Goal: Transaction & Acquisition: Purchase product/service

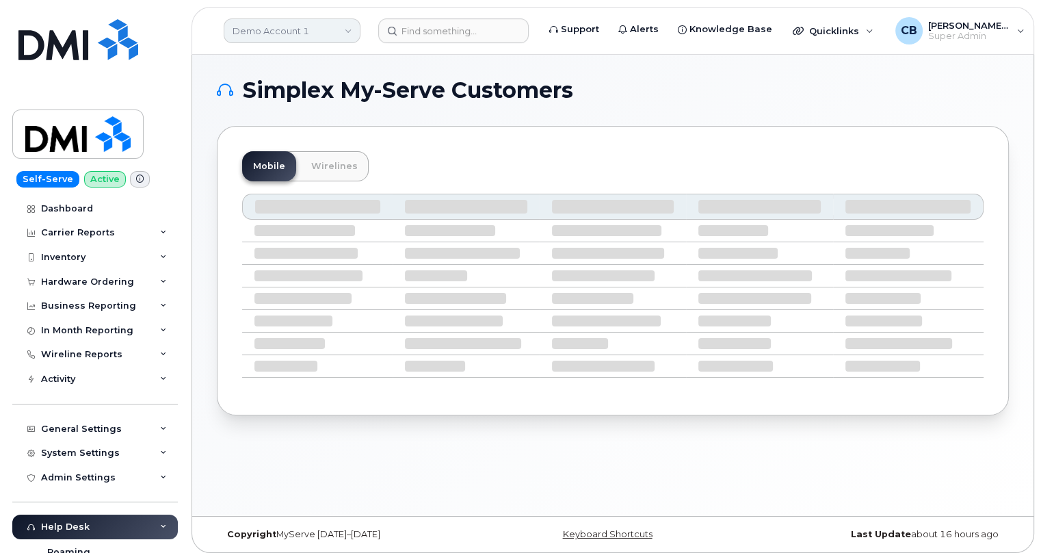
click at [314, 33] on link "Demo Account 1" at bounding box center [292, 30] width 137 height 25
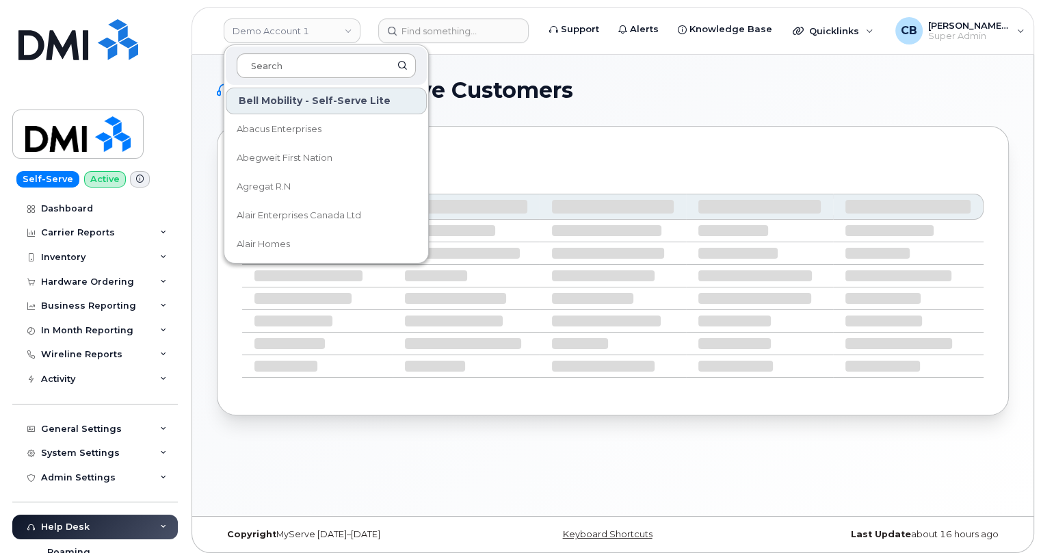
click at [305, 69] on input at bounding box center [326, 65] width 179 height 25
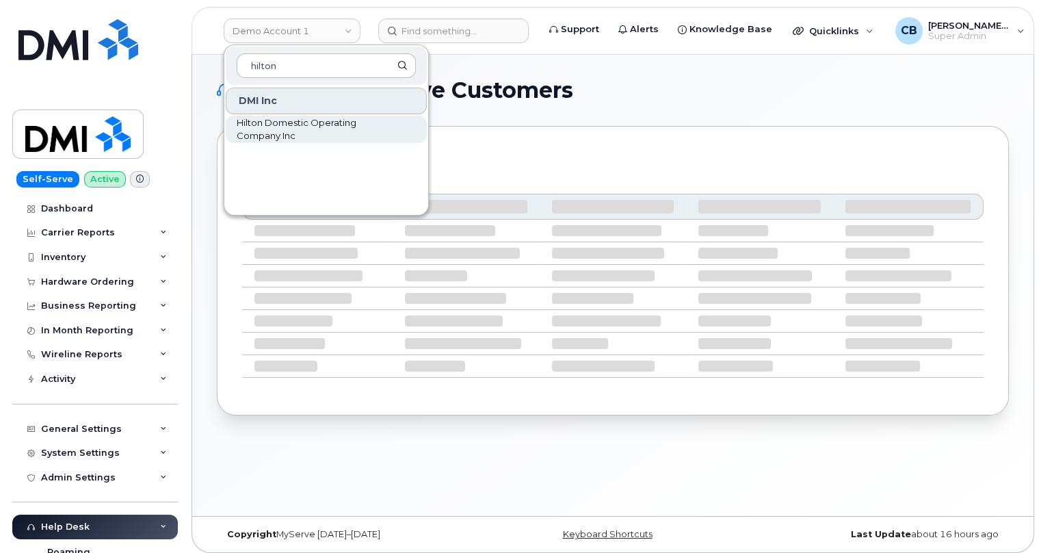
type input "hilton"
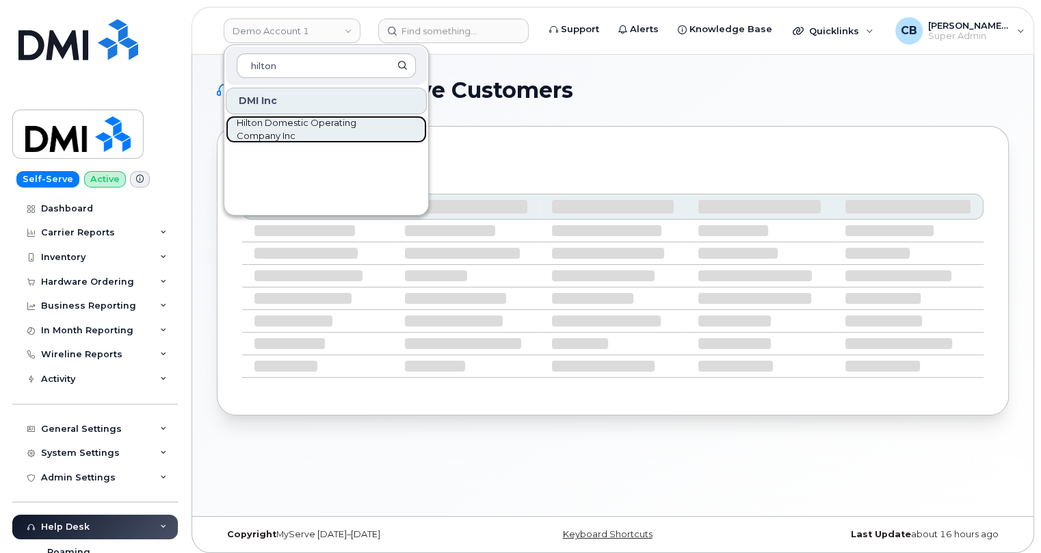
click at [287, 131] on span "Hilton Domestic Operating Company Inc" at bounding box center [315, 129] width 157 height 27
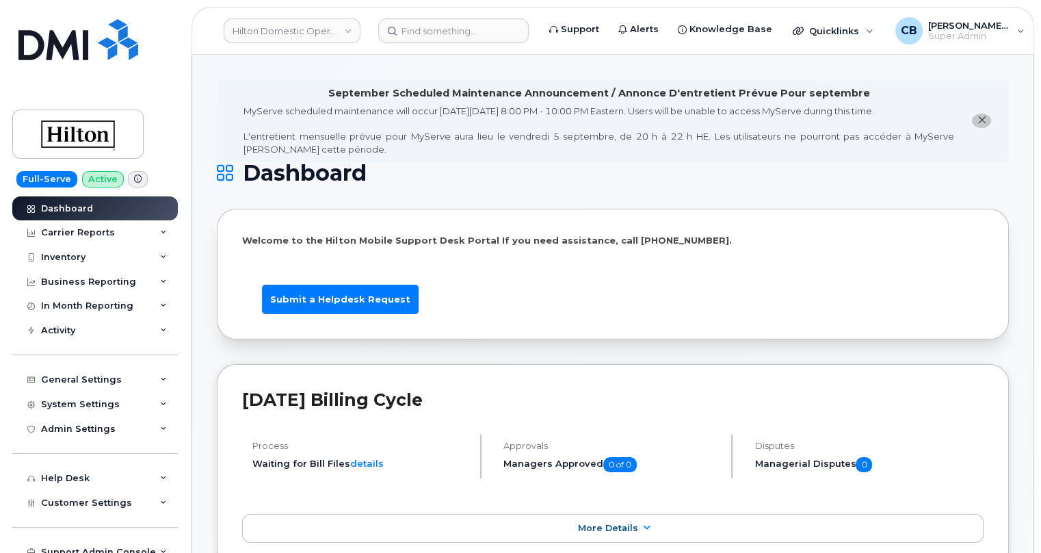
click at [135, 181] on icon at bounding box center [138, 179] width 8 height 8
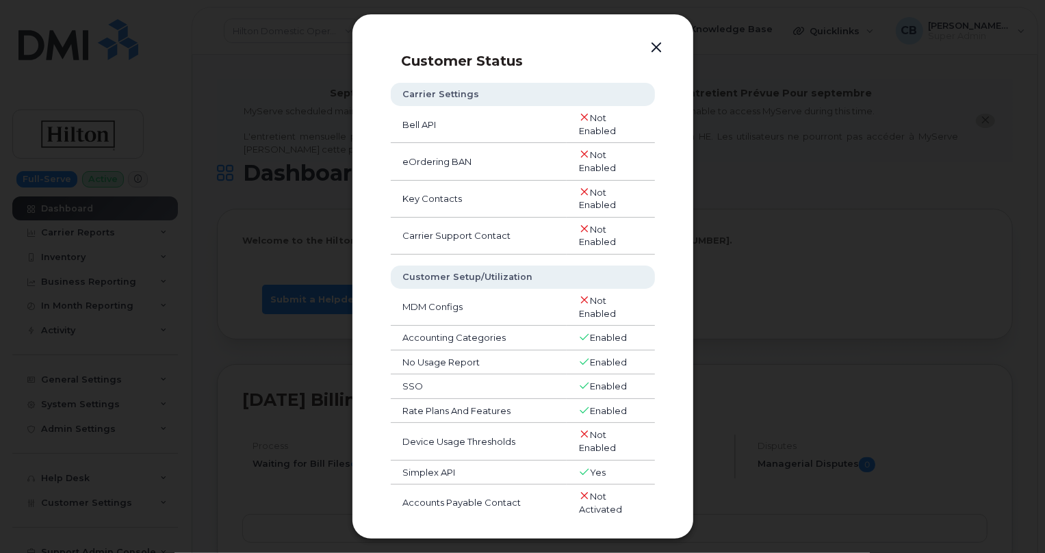
click at [655, 40] on button "button" at bounding box center [657, 47] width 21 height 19
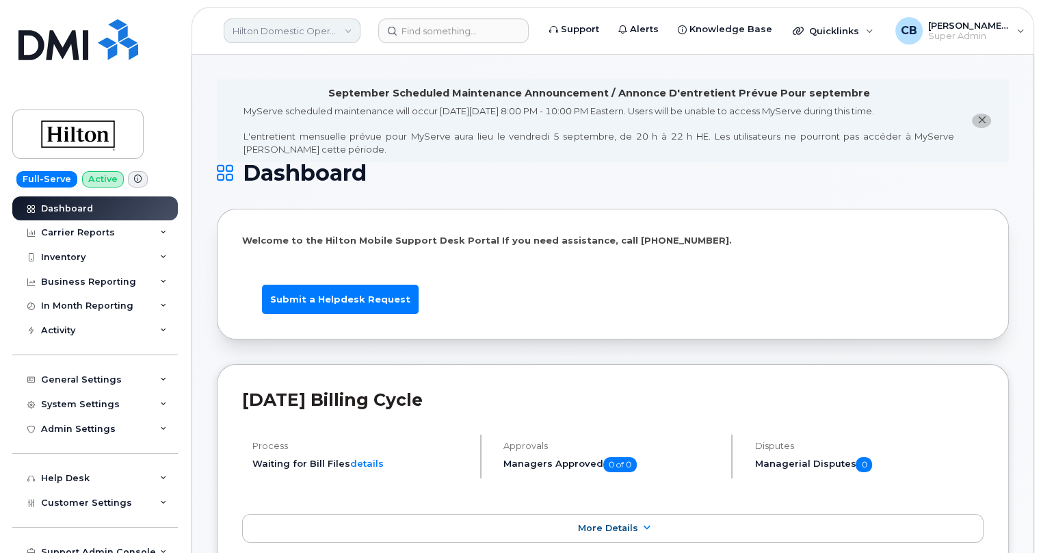
click at [350, 32] on link "Hilton Domestic Operating Company Inc" at bounding box center [292, 30] width 137 height 25
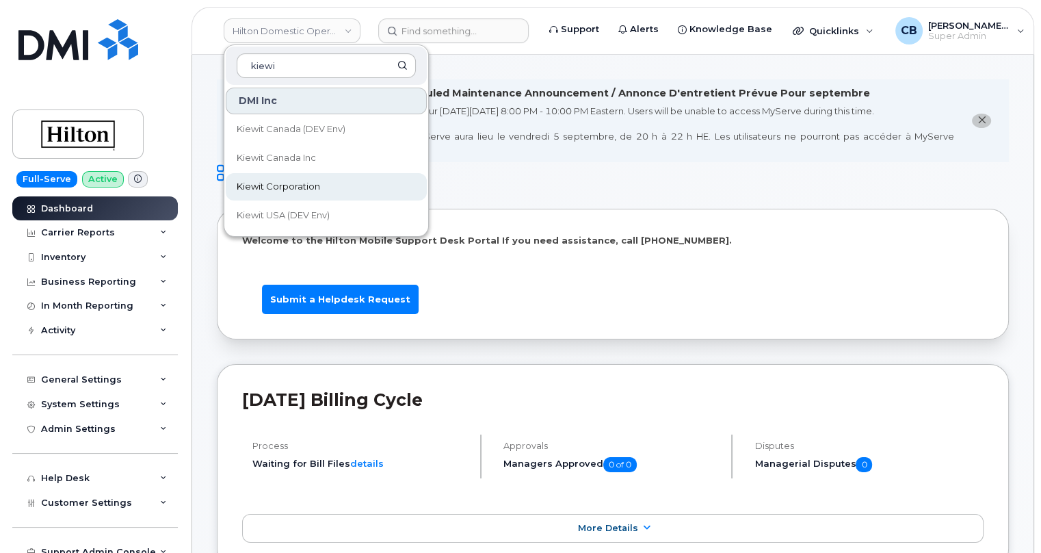
type input "kiewi"
click at [268, 186] on span "Kiewit Corporation" at bounding box center [278, 187] width 83 height 14
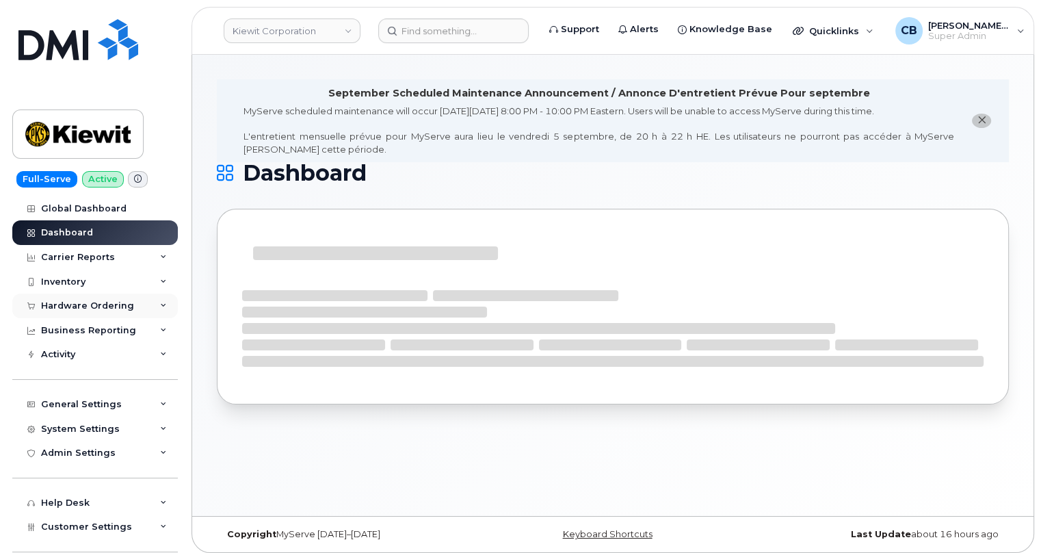
click at [52, 302] on div "Hardware Ordering" at bounding box center [87, 305] width 93 height 11
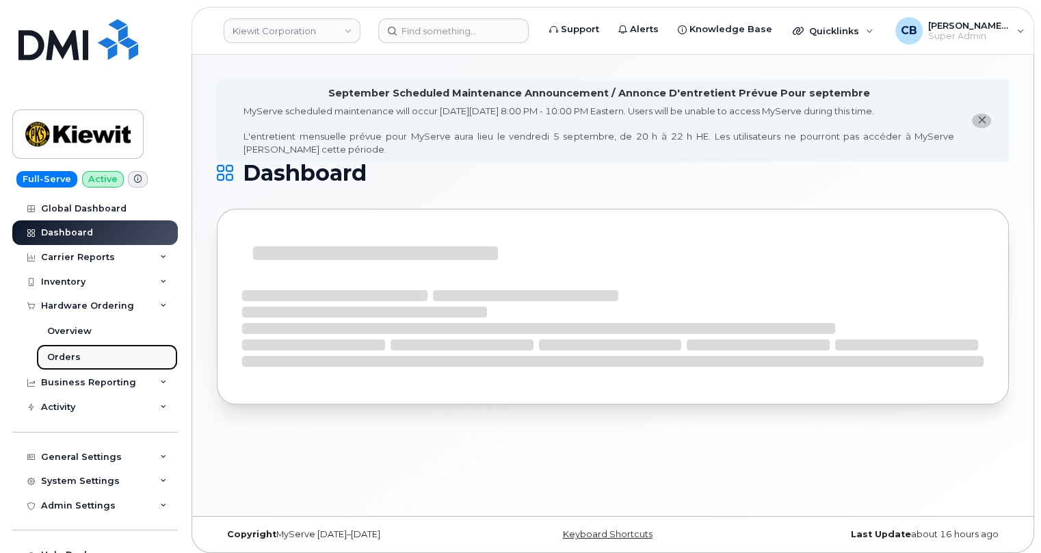
click at [57, 361] on div "Orders" at bounding box center [64, 357] width 34 height 12
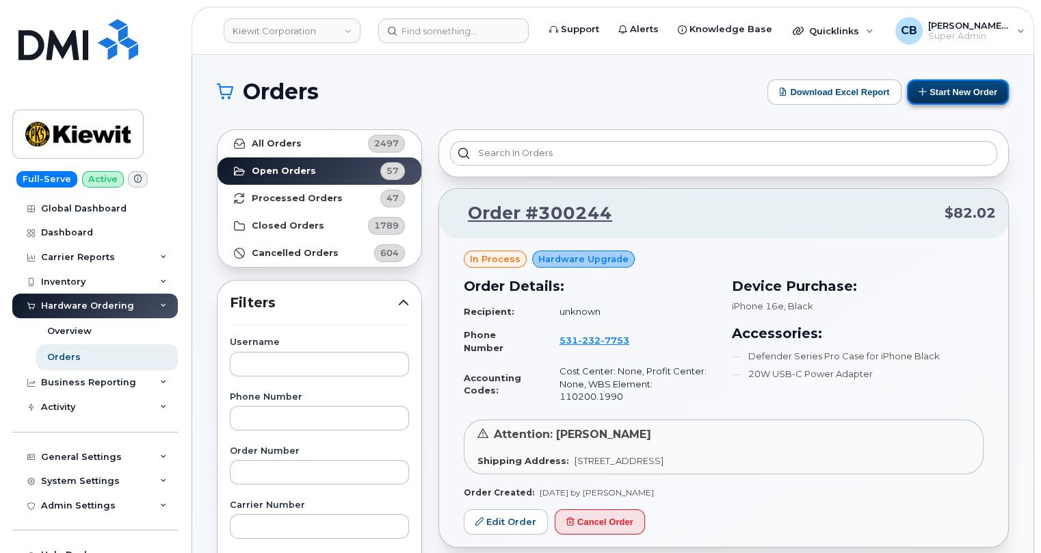
click at [965, 93] on button "Start New Order" at bounding box center [958, 91] width 102 height 25
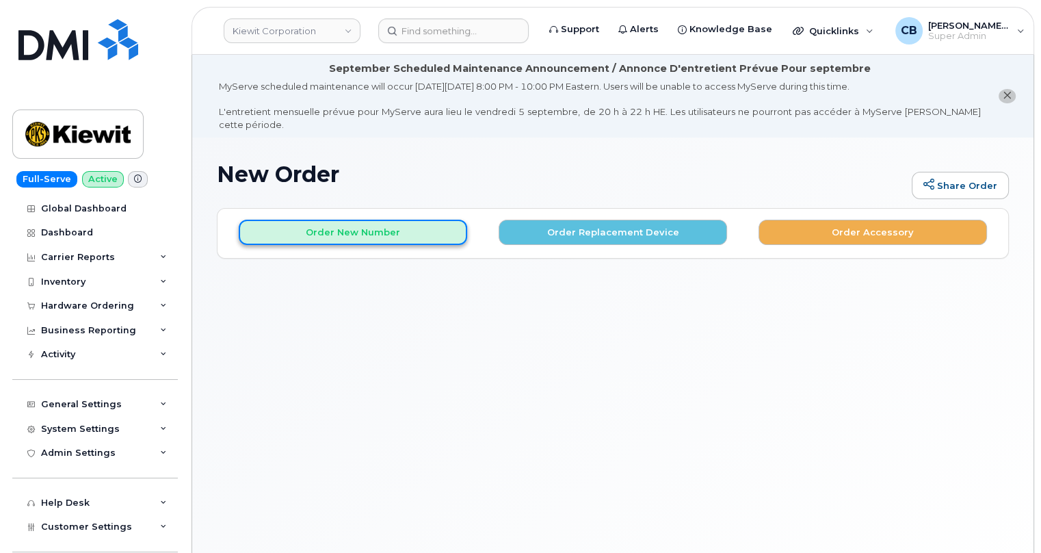
click at [359, 220] on button "Order New Number" at bounding box center [353, 232] width 229 height 25
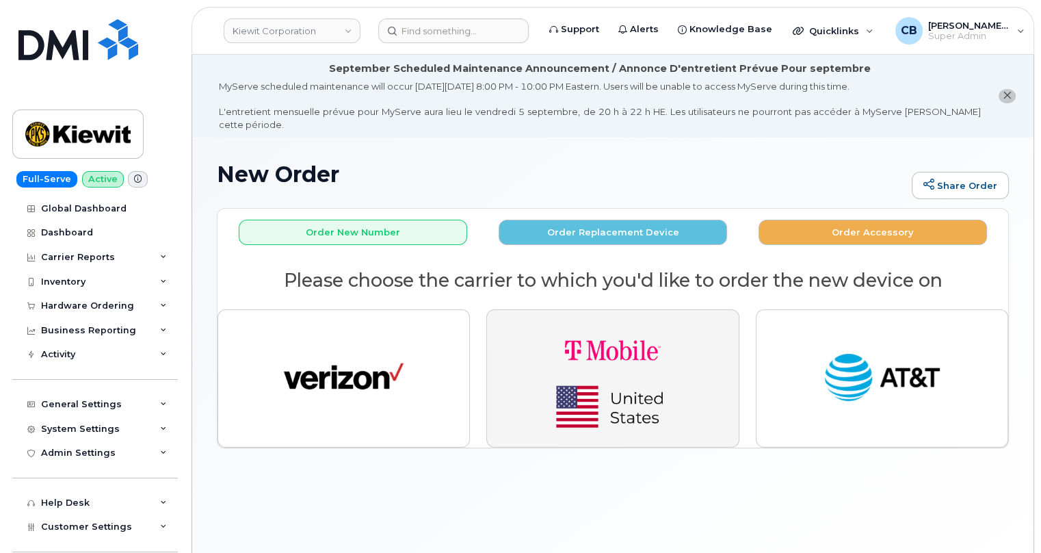
click at [619, 328] on img "button" at bounding box center [613, 378] width 192 height 115
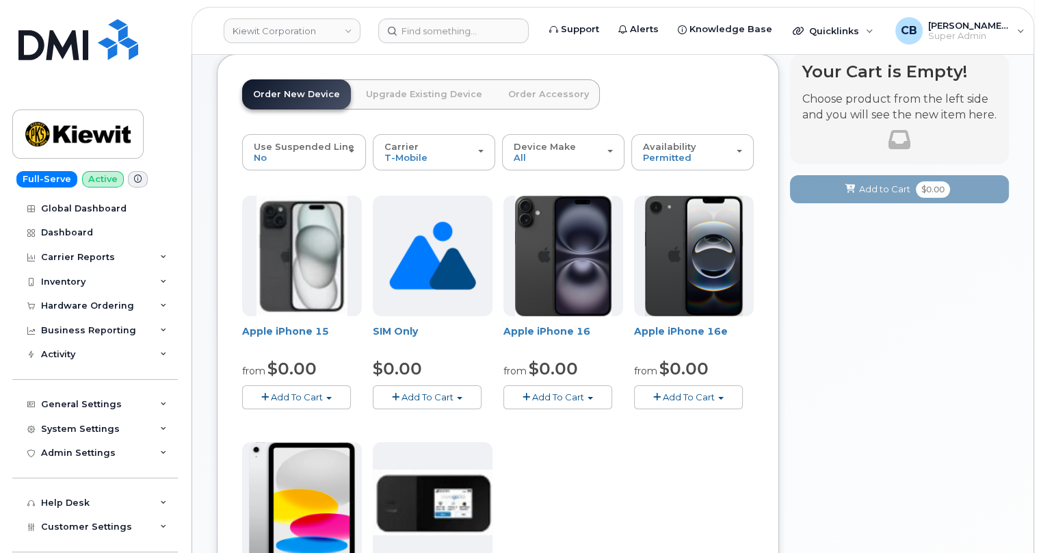
scroll to position [124, 0]
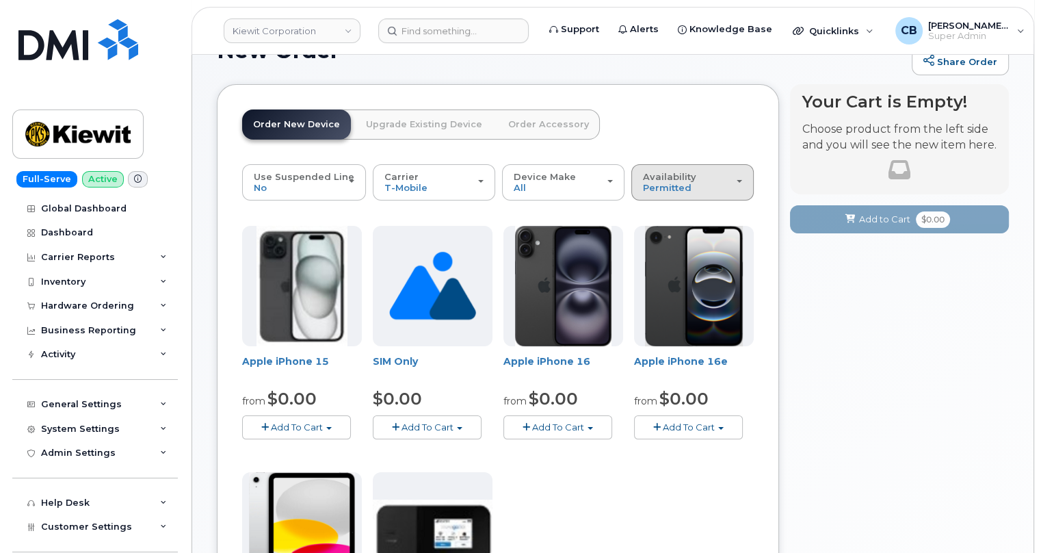
click at [705, 172] on div "Availability Permitted All" at bounding box center [692, 182] width 99 height 21
click at [656, 229] on label "All" at bounding box center [649, 237] width 29 height 16
click at [0, 0] on input "All" at bounding box center [0, 0] width 0 height 0
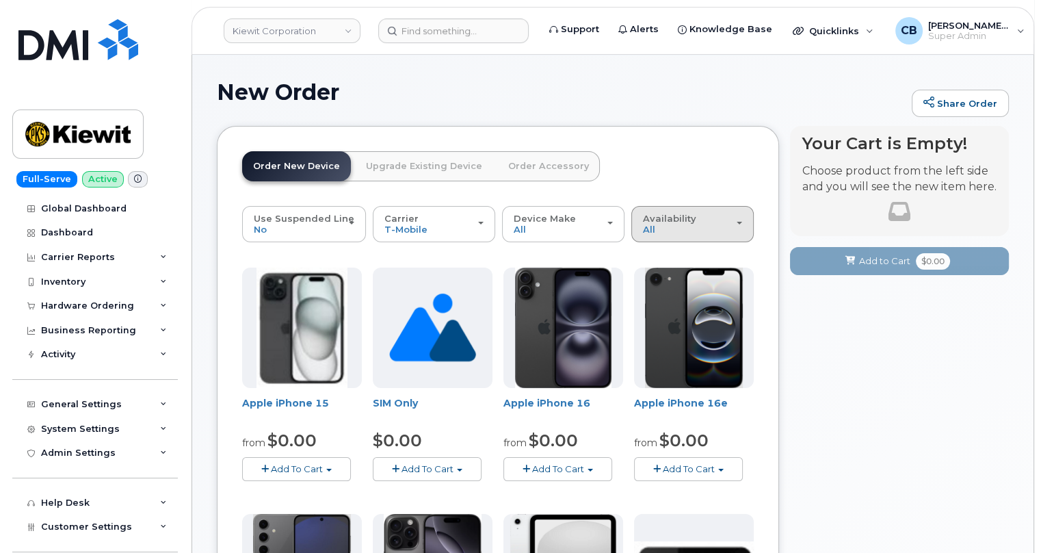
scroll to position [0, 0]
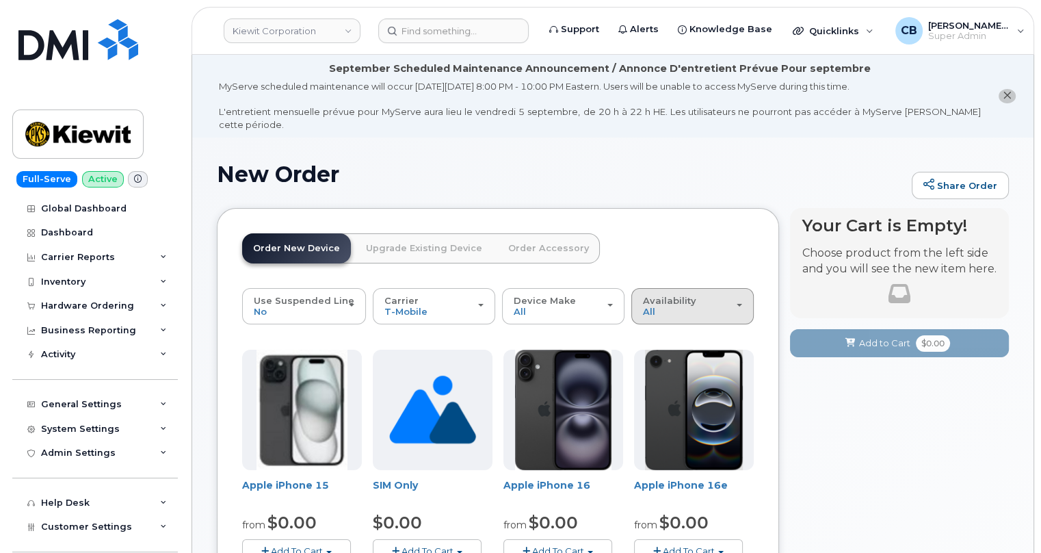
click at [671, 296] on div "Availability Permitted All" at bounding box center [692, 306] width 99 height 21
click at [670, 329] on label "Permitted" at bounding box center [667, 337] width 64 height 16
click at [0, 0] on input "Permitted" at bounding box center [0, 0] width 0 height 0
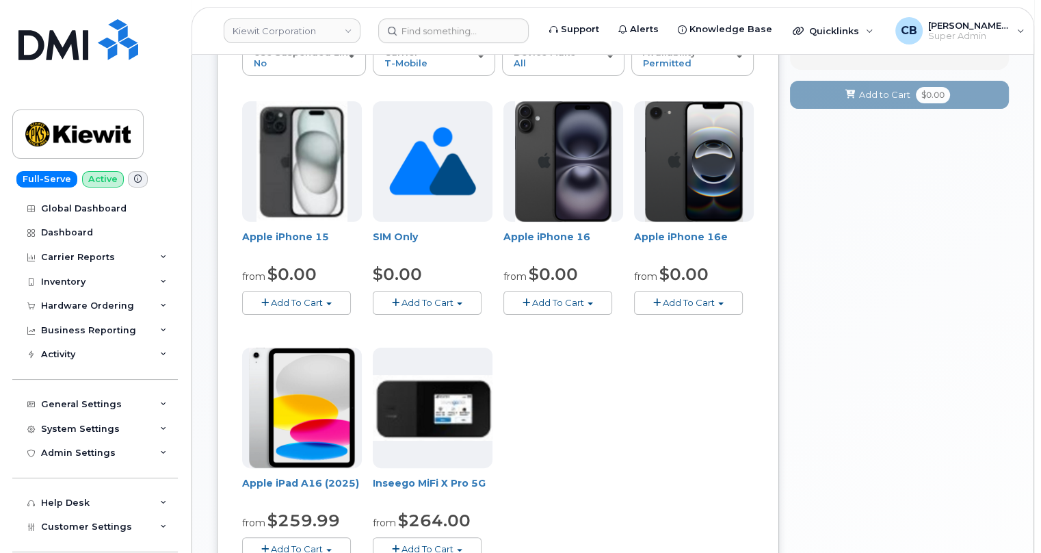
scroll to position [124, 0]
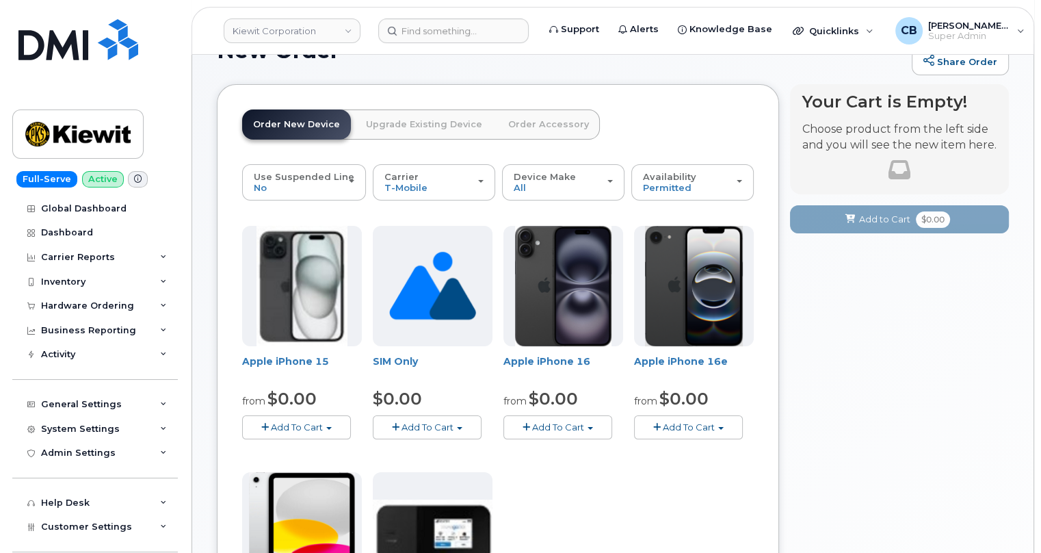
click at [690, 421] on span "Add To Cart" at bounding box center [689, 426] width 52 height 11
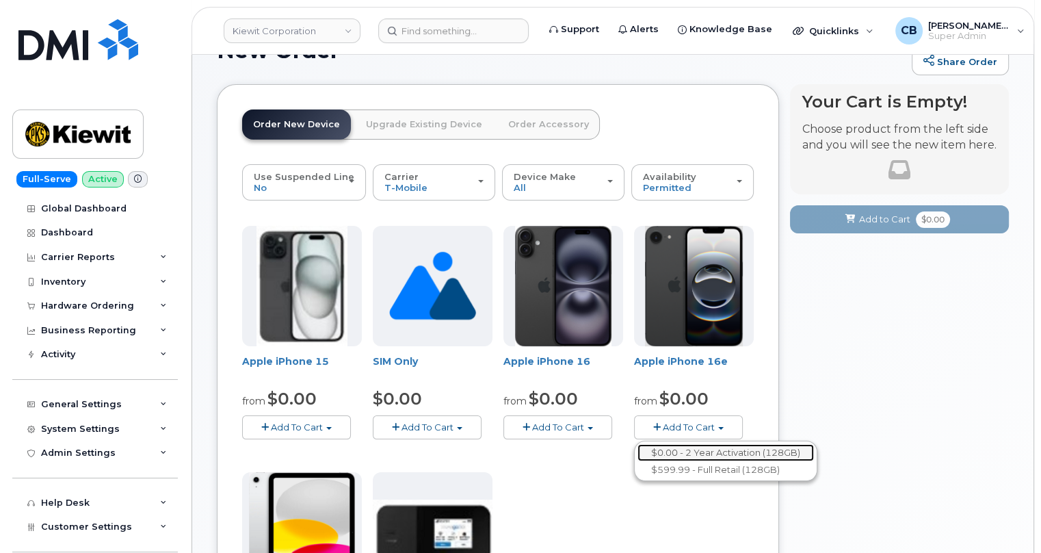
click at [721, 444] on link "$0.00 - 2 Year Activation (128GB)" at bounding box center [726, 452] width 177 height 17
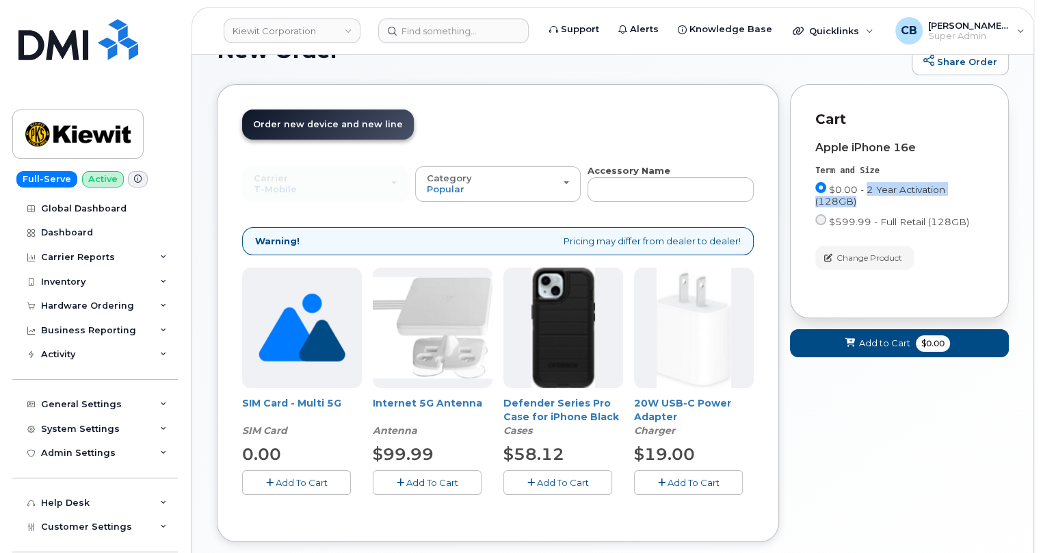
drag, startPoint x: 863, startPoint y: 177, endPoint x: 945, endPoint y: 193, distance: 83.1
click at [945, 193] on label "$0.00 - 2 Year Activation (128GB)" at bounding box center [900, 194] width 168 height 25
drag, startPoint x: 833, startPoint y: 212, endPoint x: 884, endPoint y: 212, distance: 50.6
click at [884, 216] on span "$599.99 - Full Retail (128GB)" at bounding box center [899, 221] width 140 height 11
click at [312, 133] on div "Order New Device Upgrade Existing Device Order Accessory Order new device and n…" at bounding box center [328, 136] width 172 height 55
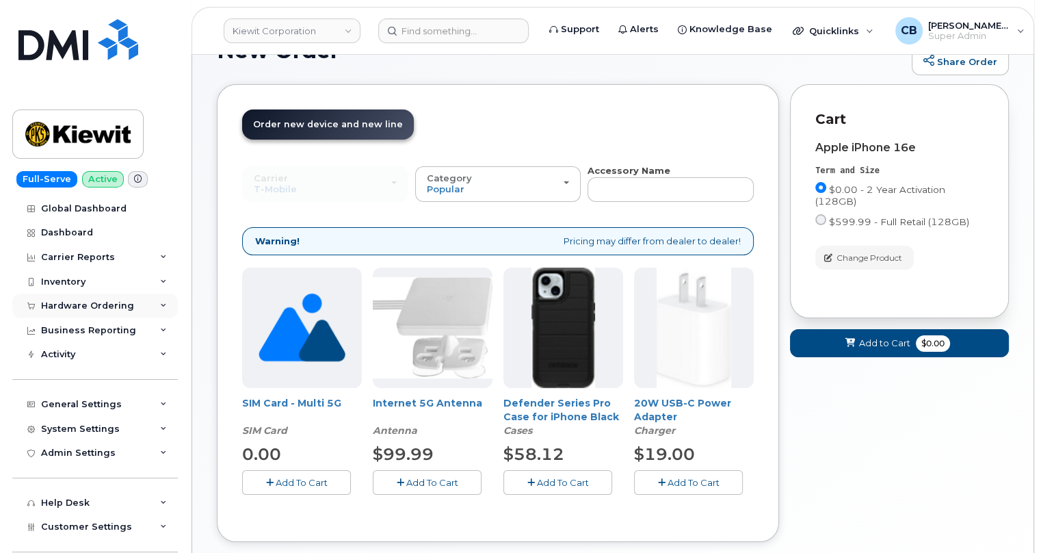
click at [55, 302] on div "Hardware Ordering" at bounding box center [87, 305] width 93 height 11
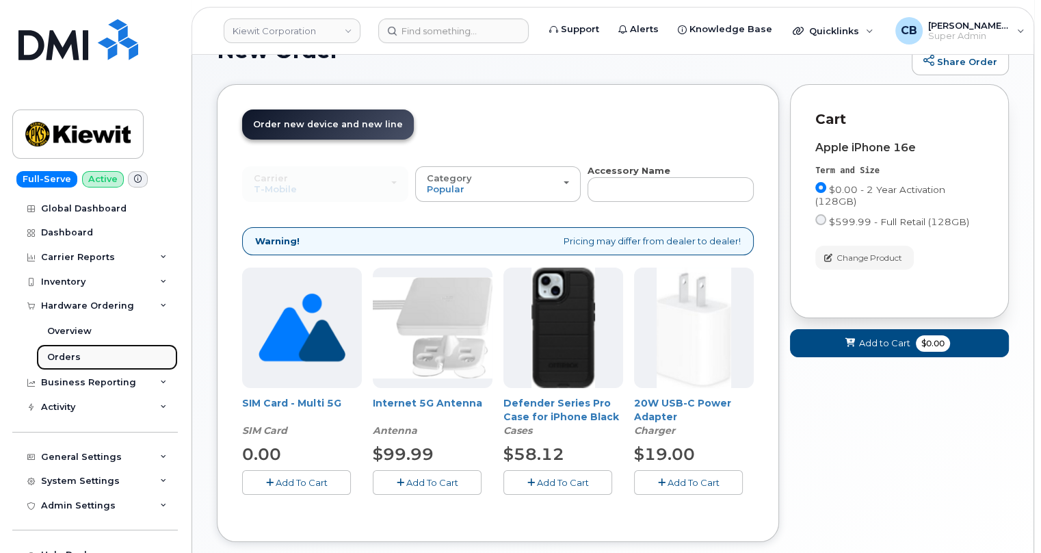
click at [58, 358] on div "Orders" at bounding box center [64, 357] width 34 height 12
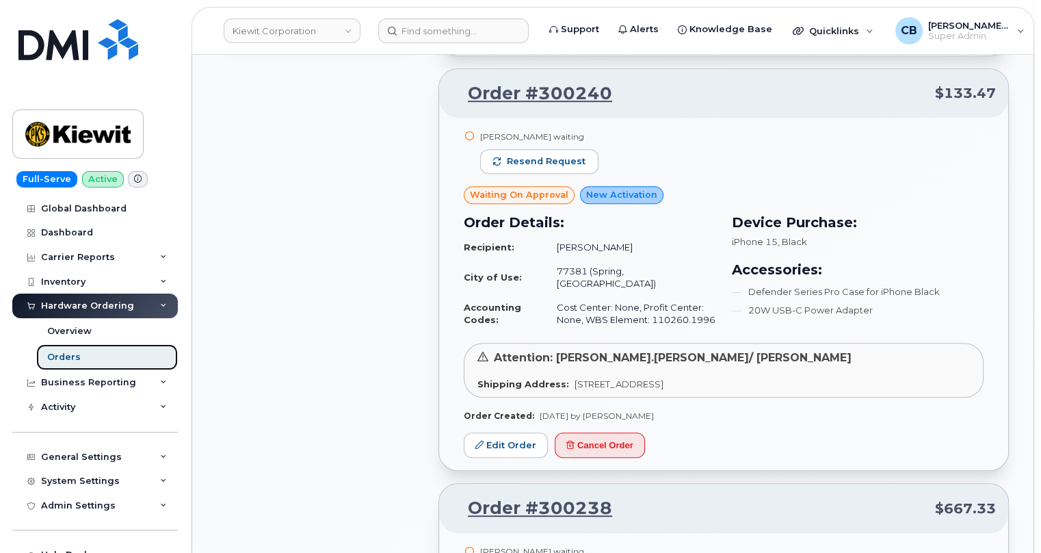
scroll to position [995, 0]
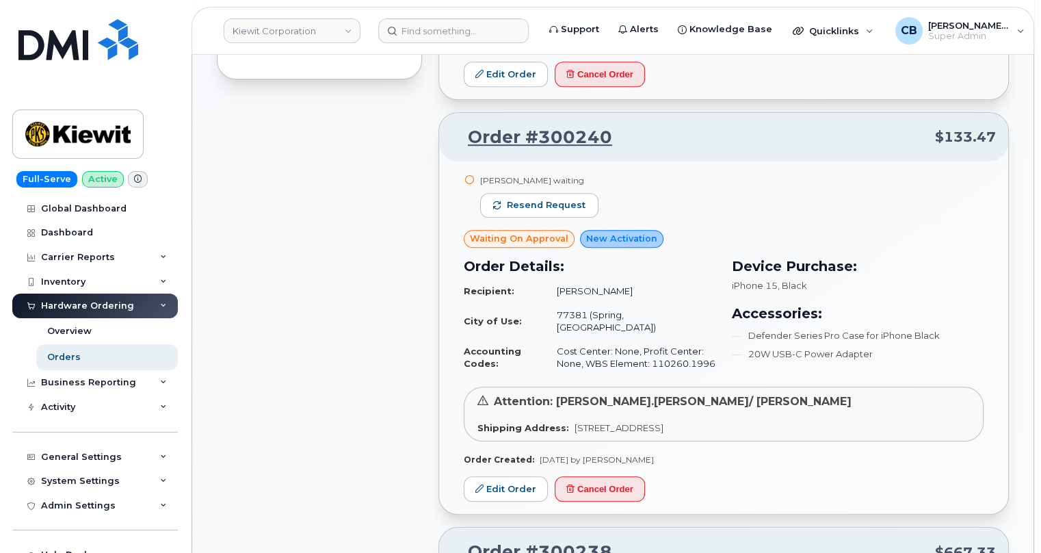
drag, startPoint x: 480, startPoint y: 127, endPoint x: 798, endPoint y: 164, distance: 320.9
click at [550, 174] on div "Karen Dwyer waiting Resend request" at bounding box center [539, 201] width 118 height 55
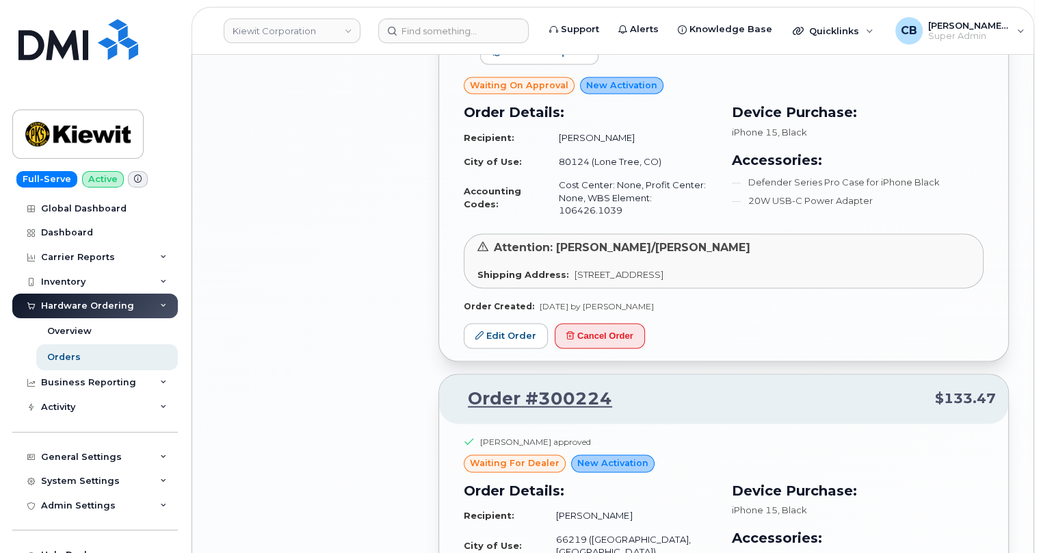
scroll to position [2239, 0]
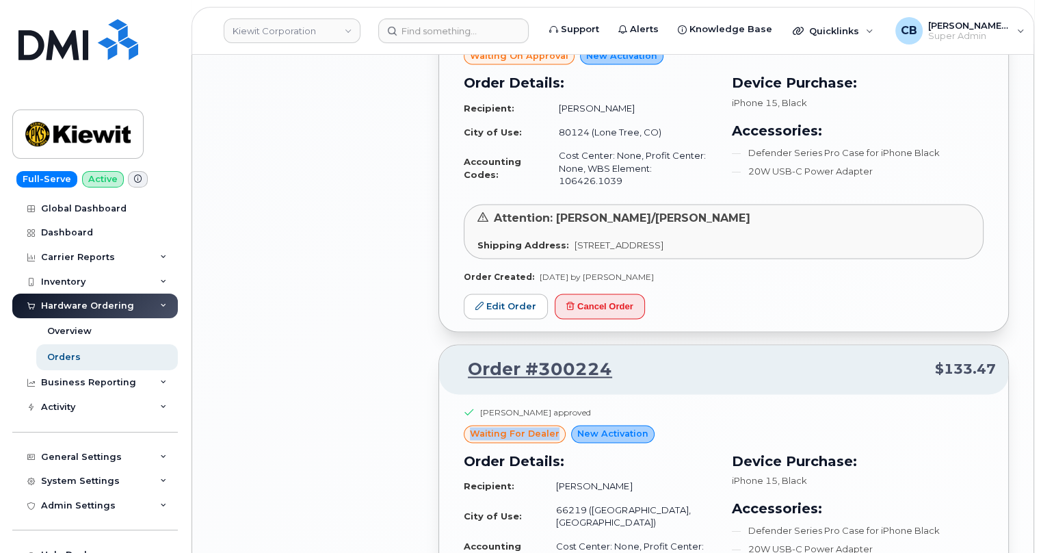
drag, startPoint x: 466, startPoint y: 333, endPoint x: 558, endPoint y: 332, distance: 92.4
click at [558, 406] on div "Jamie Guszak approved waiting for dealer New Activation Order Details: Recipien…" at bounding box center [724, 492] width 520 height 173
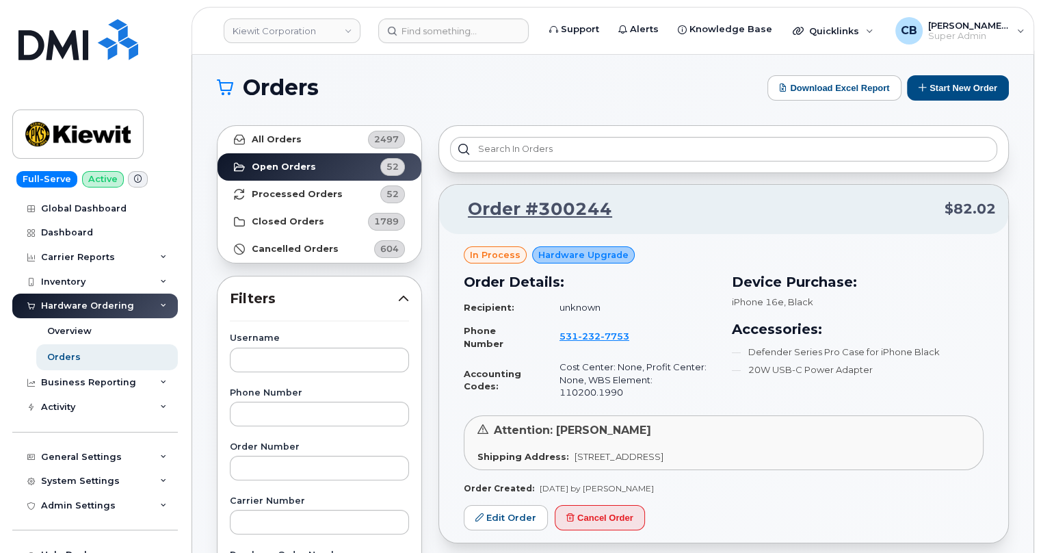
scroll to position [0, 0]
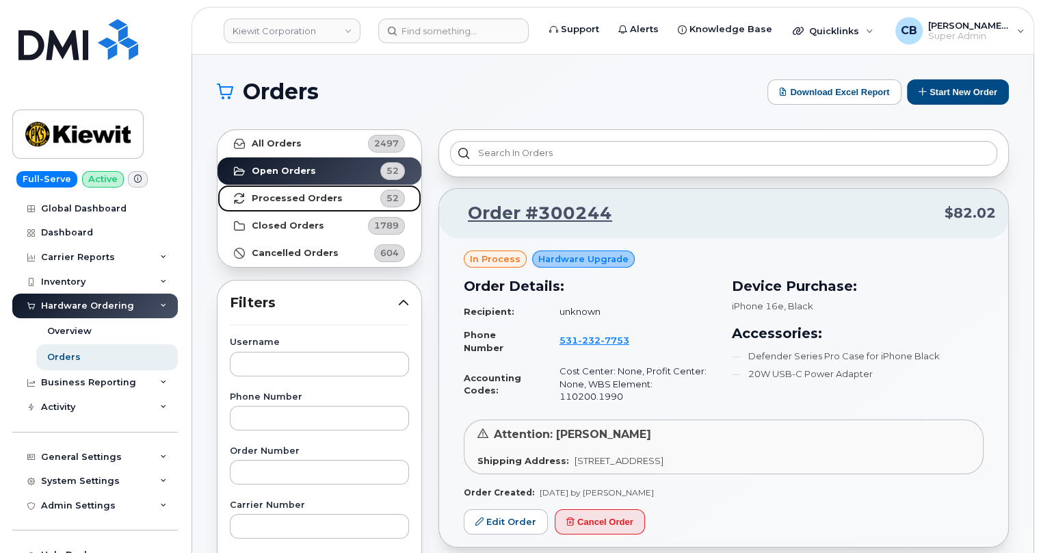
click at [291, 196] on strong "Processed Orders" at bounding box center [297, 198] width 91 height 11
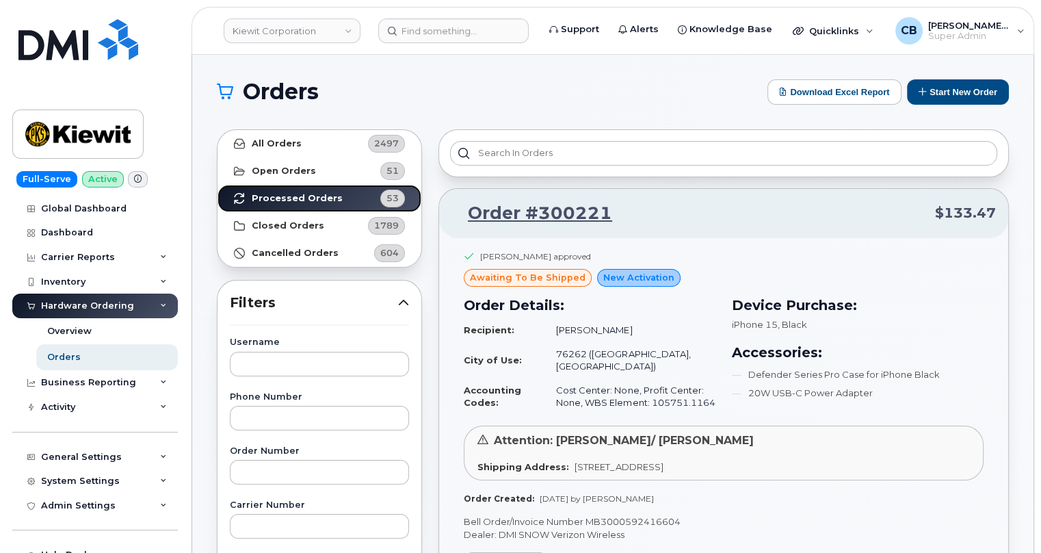
scroll to position [124, 0]
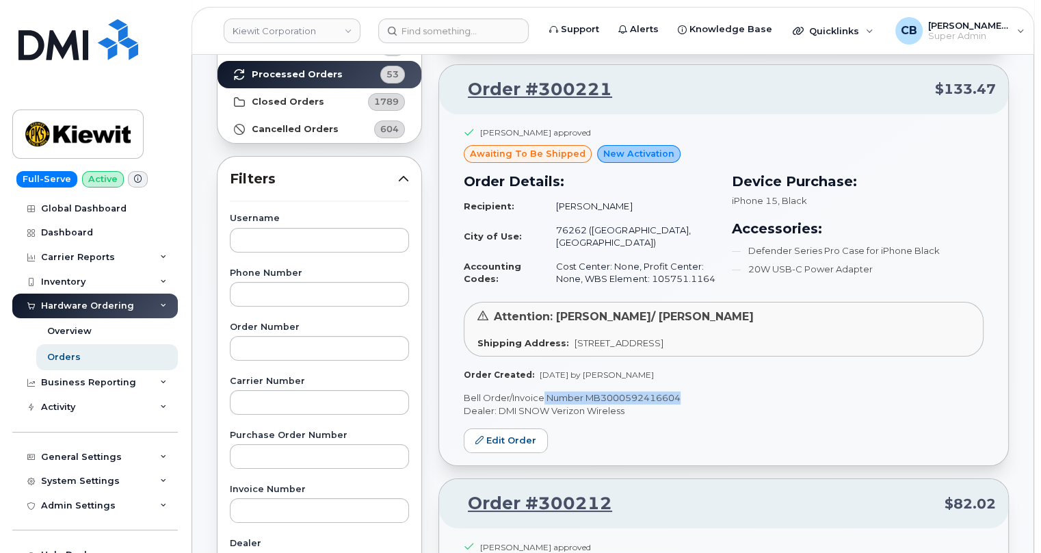
drag, startPoint x: 685, startPoint y: 386, endPoint x: 543, endPoint y: 386, distance: 141.6
click at [543, 391] on p "Bell Order/Invoice Number MB3000592416604" at bounding box center [724, 397] width 520 height 13
click at [268, 103] on strong "Closed Orders" at bounding box center [288, 101] width 73 height 11
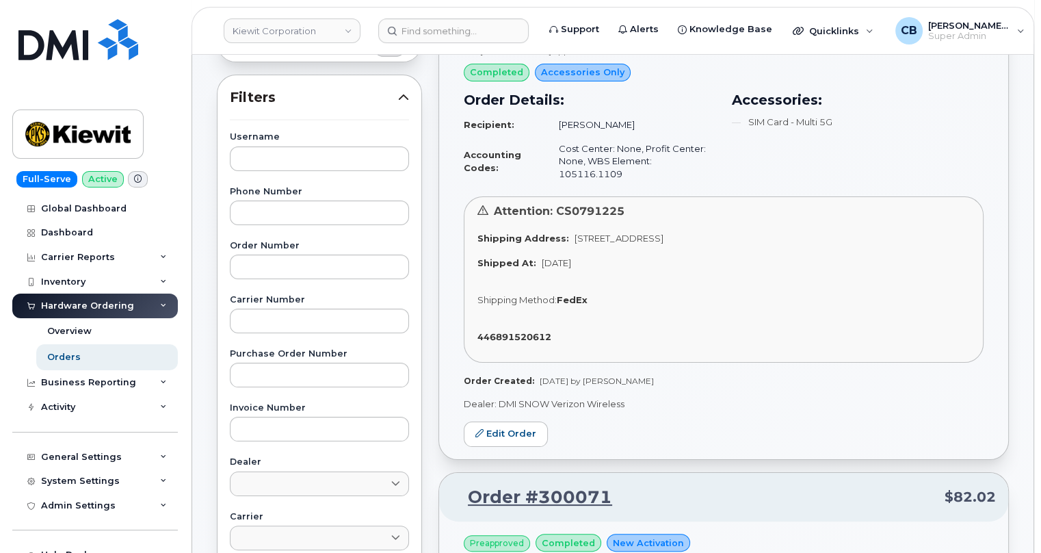
scroll to position [248, 0]
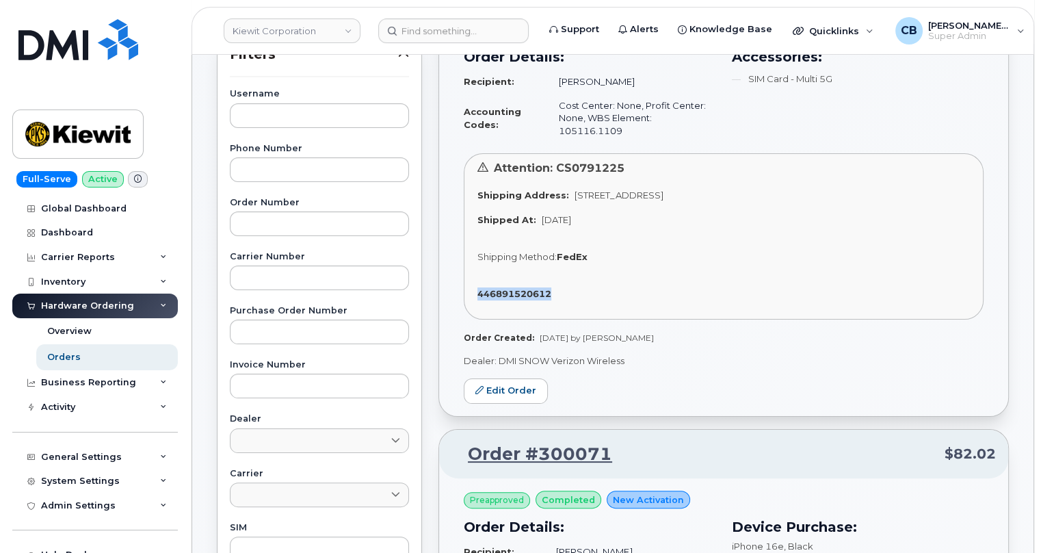
drag, startPoint x: 559, startPoint y: 278, endPoint x: 479, endPoint y: 274, distance: 80.1
click at [479, 287] on div "446891520612" at bounding box center [724, 293] width 493 height 13
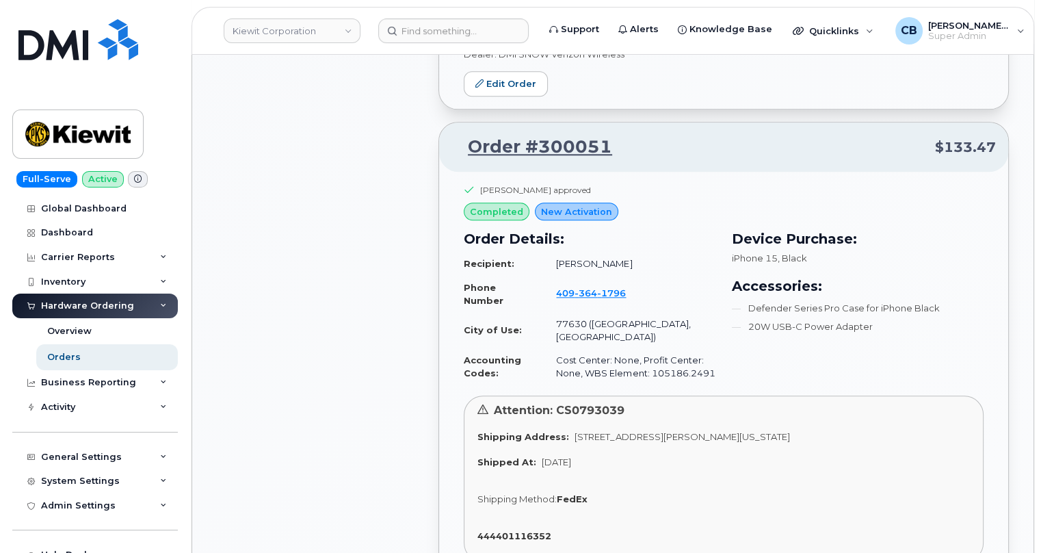
scroll to position [1617, 0]
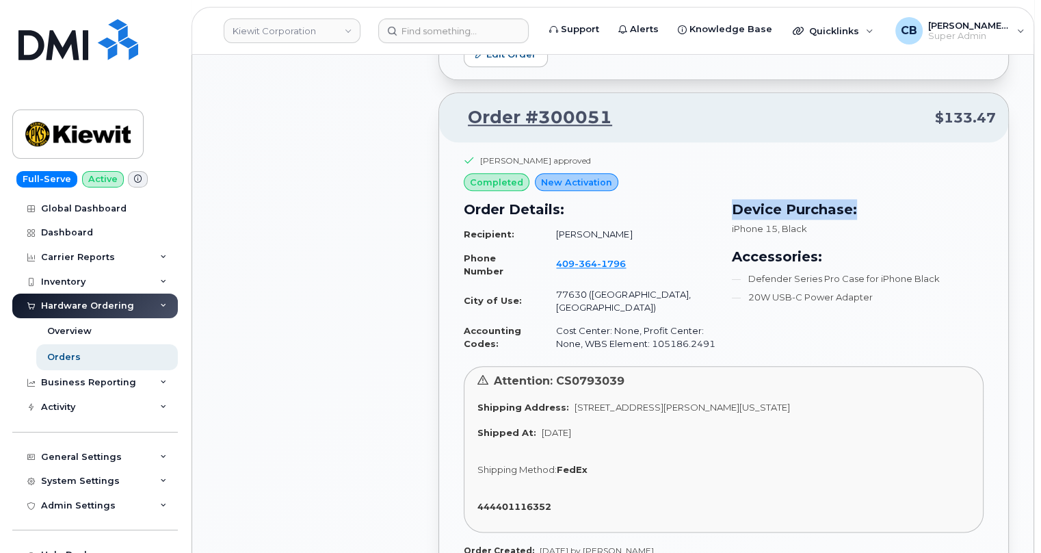
drag, startPoint x: 766, startPoint y: 174, endPoint x: 885, endPoint y: 173, distance: 118.4
click at [885, 199] on h3 "Device Purchase:" at bounding box center [858, 209] width 252 height 21
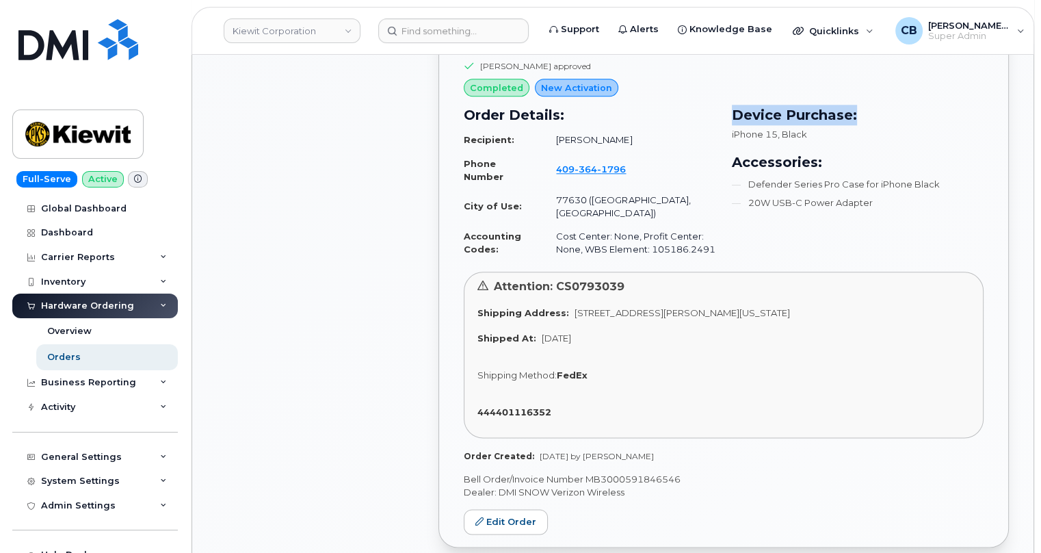
scroll to position [1741, 0]
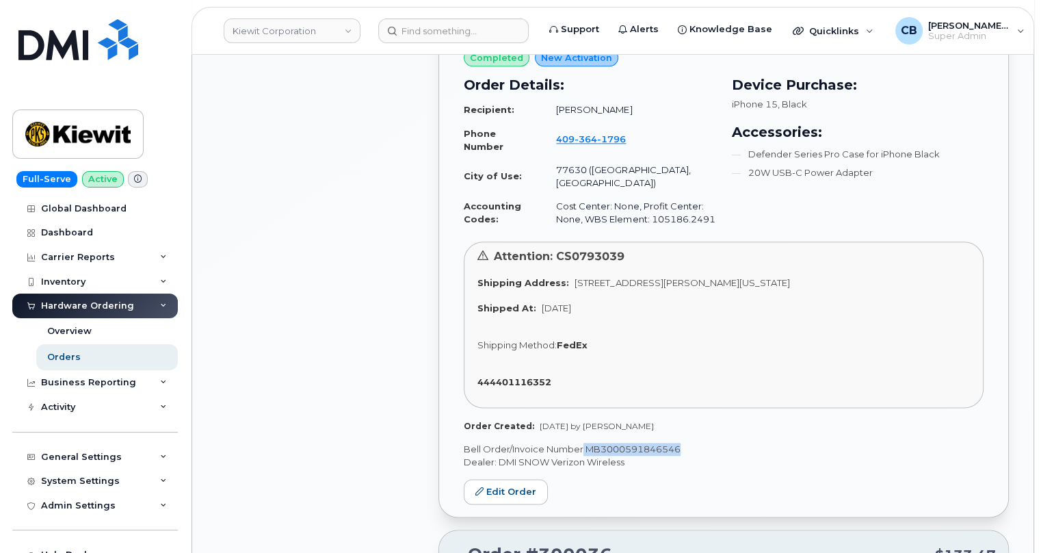
drag, startPoint x: 690, startPoint y: 395, endPoint x: 571, endPoint y: 390, distance: 119.2
click at [581, 443] on p "Bell Order/Invoice Number MB3000591846546" at bounding box center [724, 449] width 520 height 13
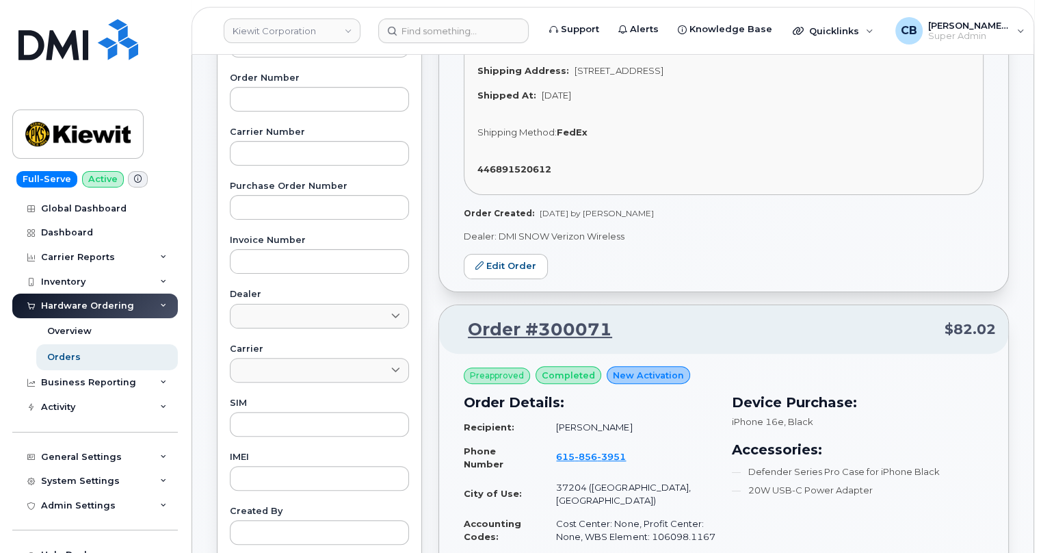
scroll to position [0, 0]
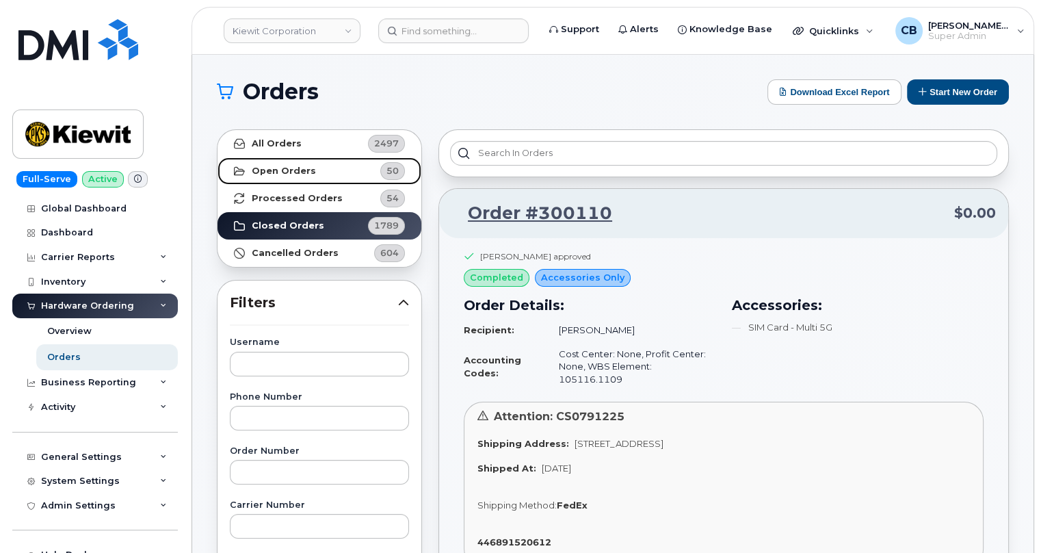
click at [267, 167] on strong "Open Orders" at bounding box center [284, 171] width 64 height 11
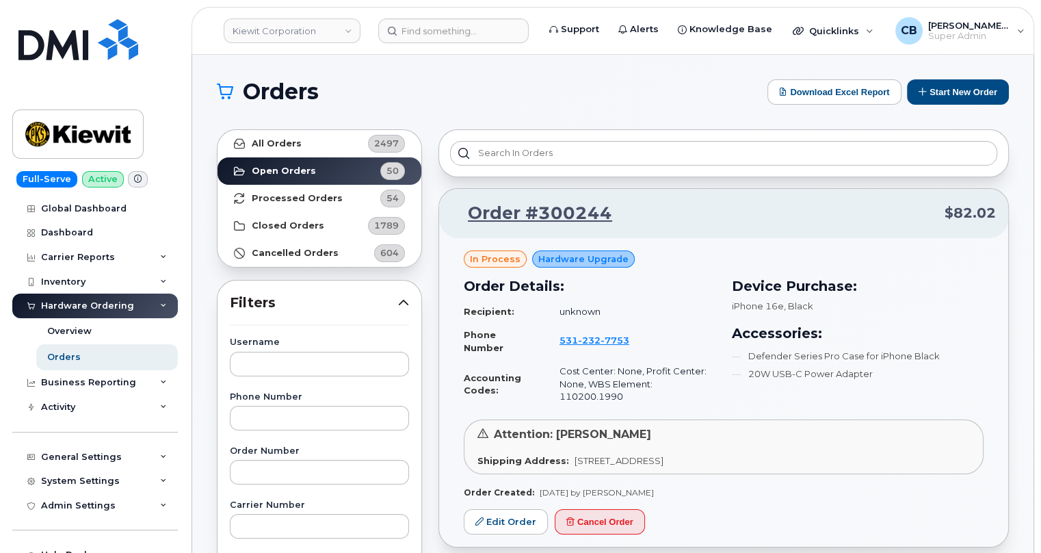
drag, startPoint x: 656, startPoint y: 477, endPoint x: 530, endPoint y: 473, distance: 126.0
click at [530, 486] on div "Order Created: Sep 09, 2025 by Melissa Hoye" at bounding box center [724, 492] width 520 height 12
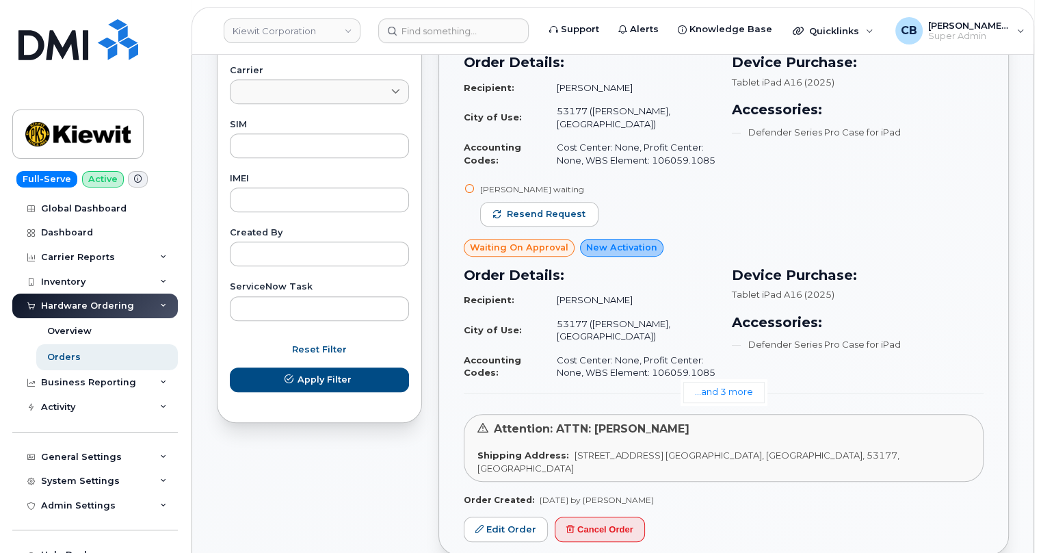
scroll to position [622, 0]
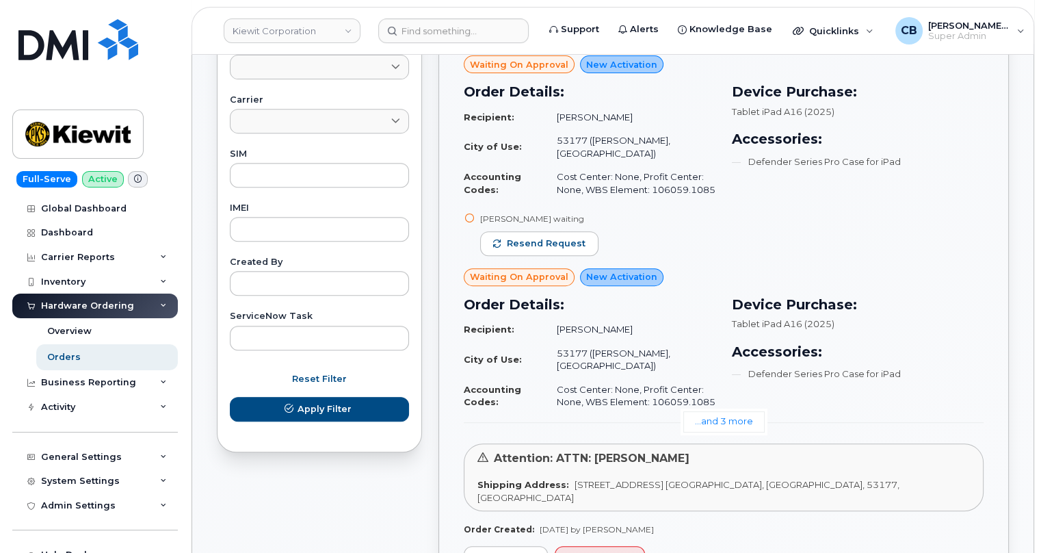
drag, startPoint x: 637, startPoint y: 307, endPoint x: 558, endPoint y: 300, distance: 79.0
click at [558, 317] on td "Colin Mcelmeel" at bounding box center [630, 329] width 171 height 24
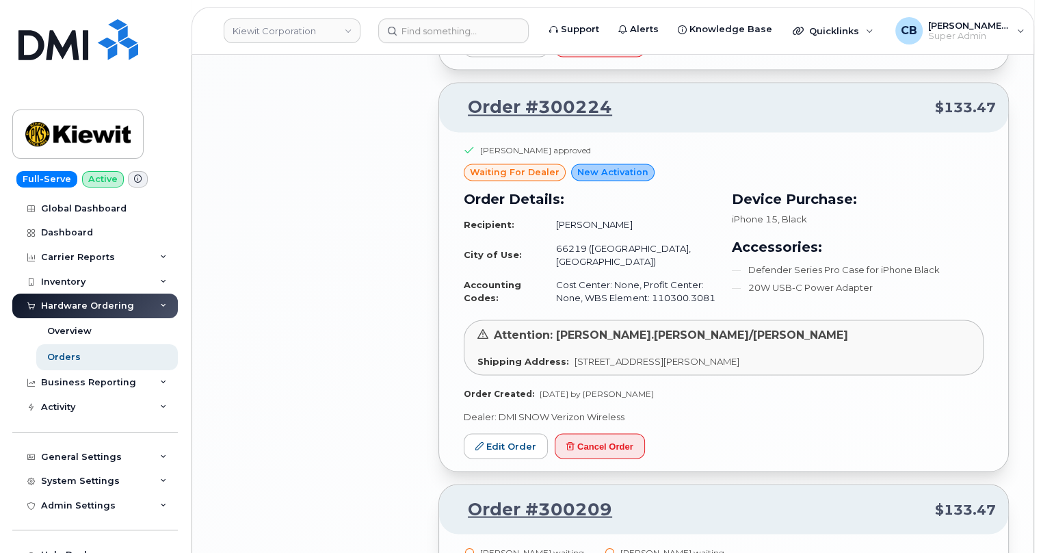
scroll to position [2488, 0]
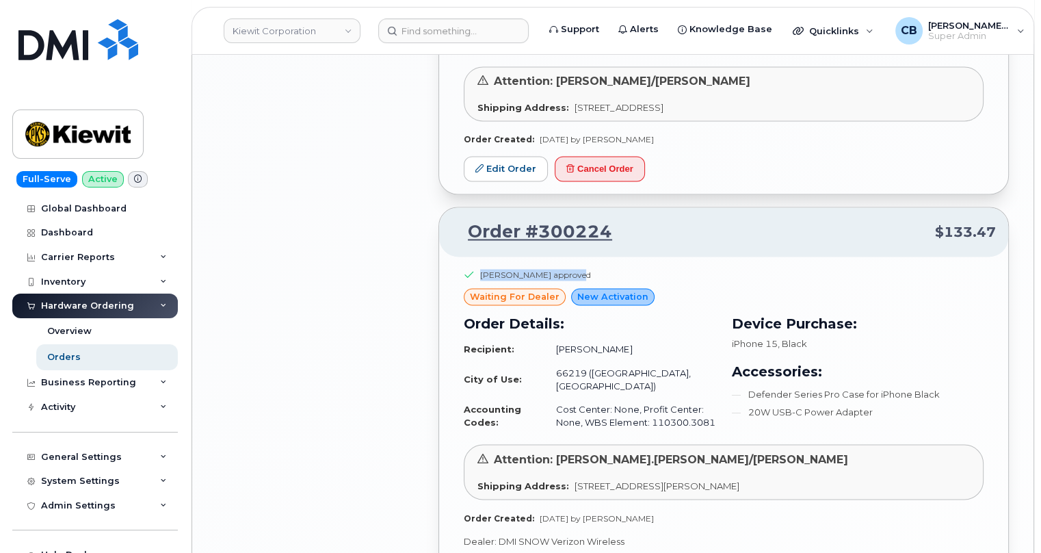
drag, startPoint x: 584, startPoint y: 178, endPoint x: 499, endPoint y: 172, distance: 85.0
click at [502, 257] on div "Jamie Guszak approved waiting for dealer New Activation Order Details: Recipien…" at bounding box center [723, 426] width 569 height 339
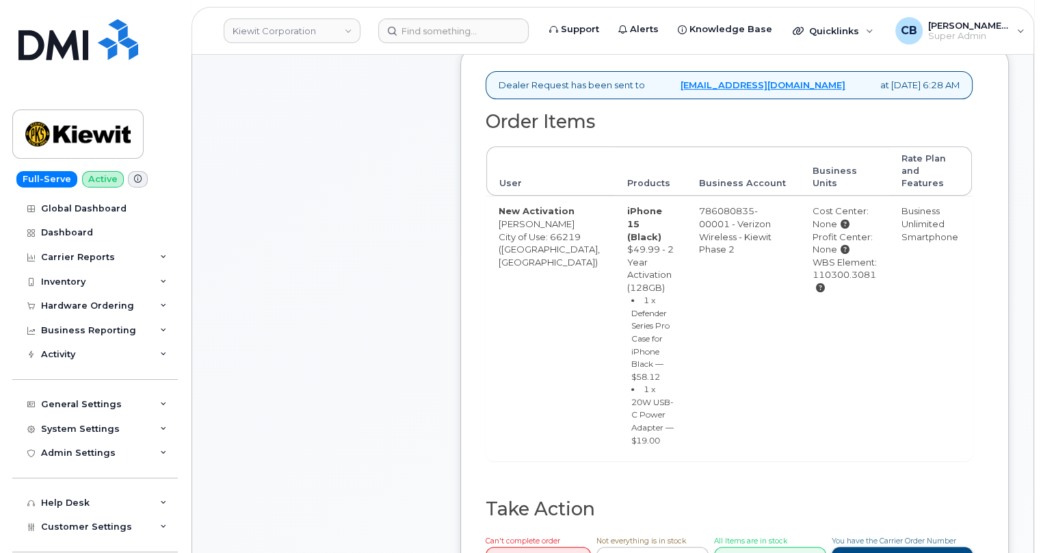
scroll to position [622, 0]
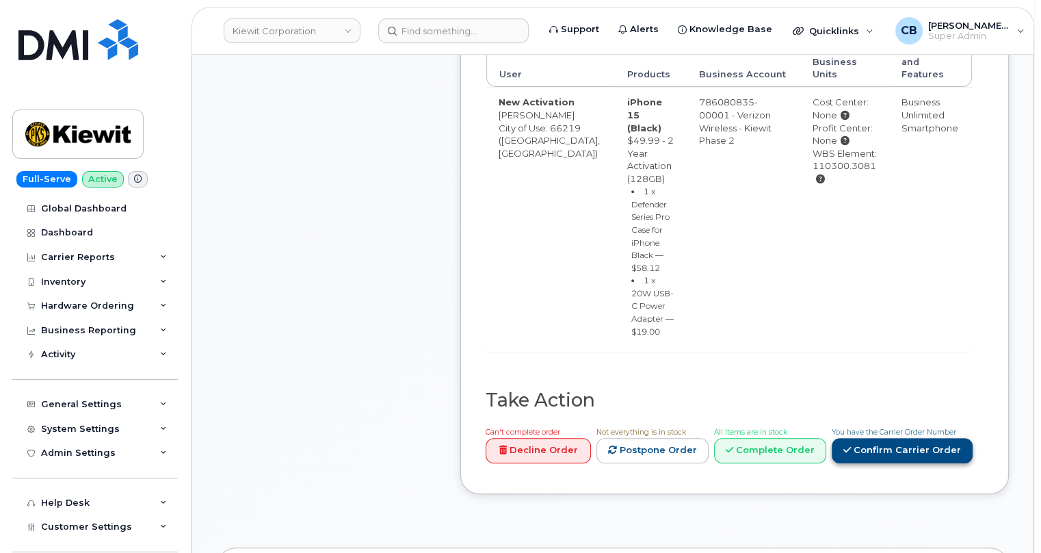
click at [915, 438] on link "Confirm Carrier Order" at bounding box center [902, 450] width 141 height 25
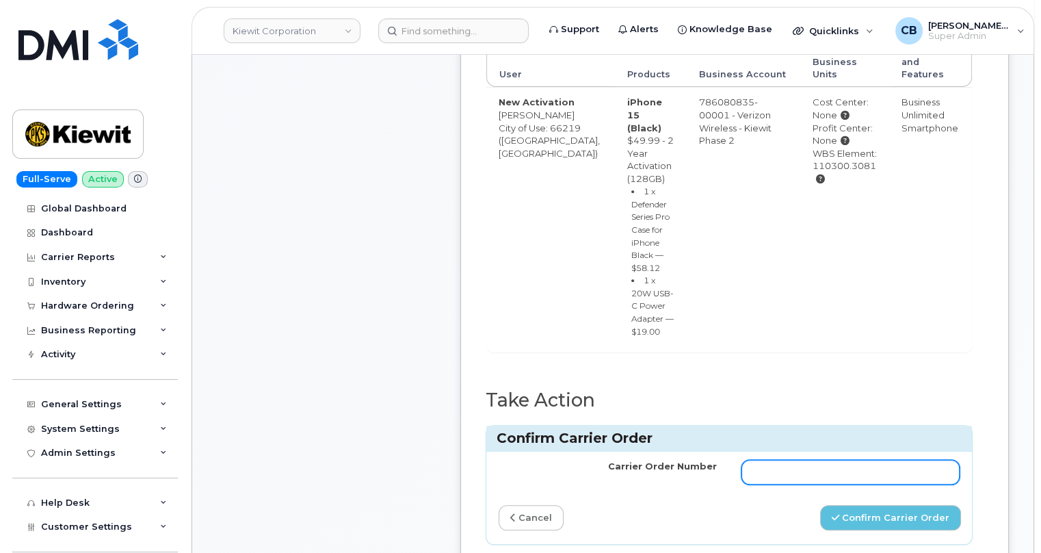
click at [815, 460] on input "Carrier Order Number" at bounding box center [851, 472] width 218 height 25
click at [835, 268] on div "Order Items User Products Business Account Business Units Rate Plan and Feature…" at bounding box center [729, 196] width 487 height 387
click at [732, 452] on div "Carrier Order Number cancel Confirm Carrier Order" at bounding box center [729, 498] width 486 height 92
click at [534, 505] on link "cancel" at bounding box center [531, 517] width 65 height 25
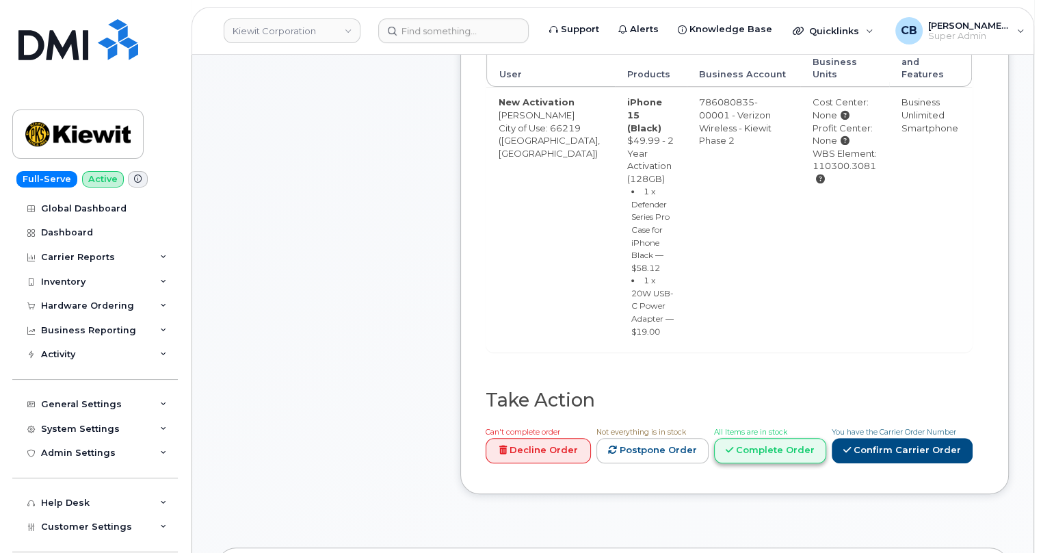
click at [765, 438] on link "Complete Order" at bounding box center [770, 450] width 112 height 25
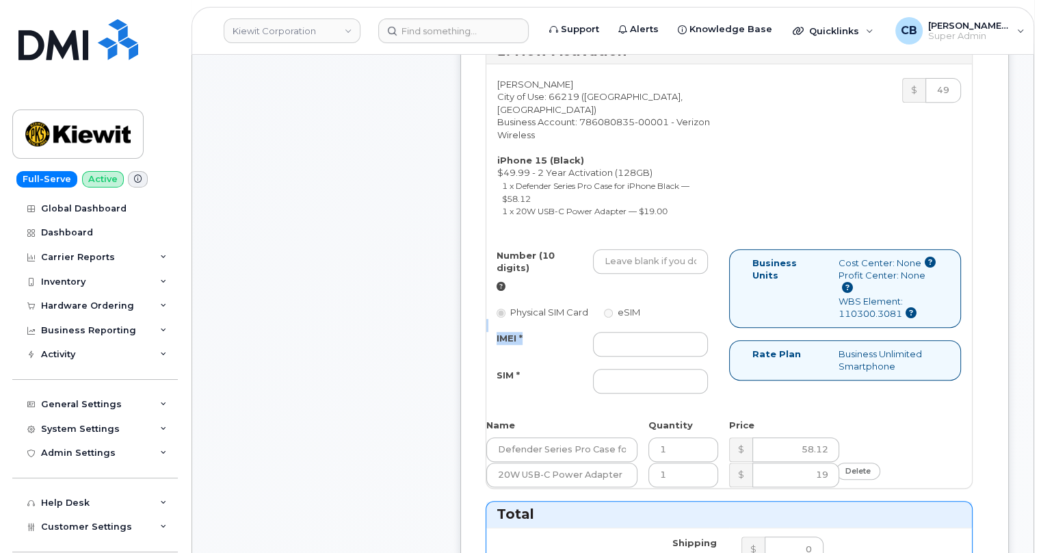
drag, startPoint x: 530, startPoint y: 287, endPoint x: 493, endPoint y: 278, distance: 38.5
click at [493, 278] on div "Number (10 digits) Physical SIM Card eSIM IMEI * SIM *" at bounding box center [607, 327] width 243 height 157
drag, startPoint x: 532, startPoint y: 321, endPoint x: 482, endPoint y: 319, distance: 49.3
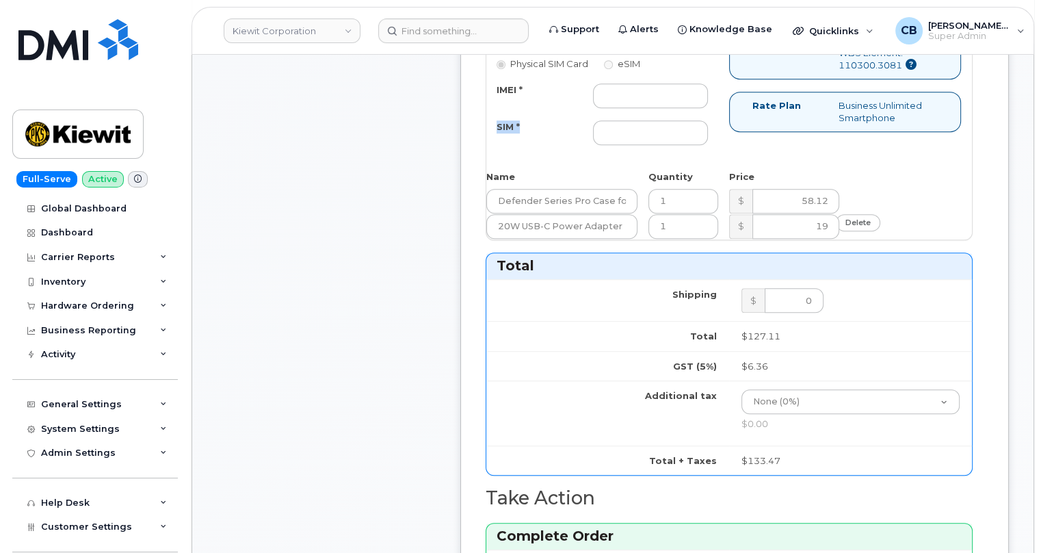
scroll to position [1119, 0]
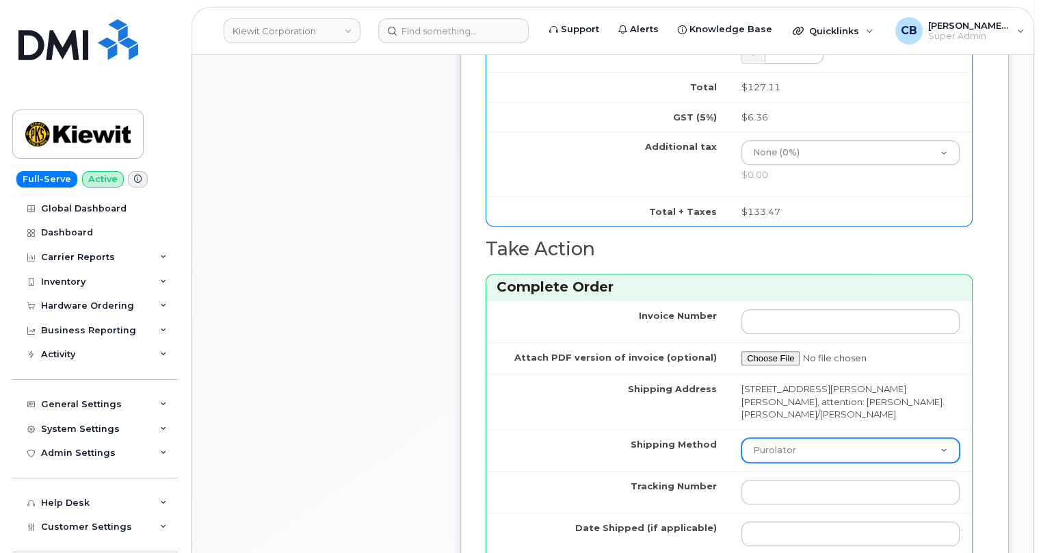
click at [802, 438] on select "Purolator UPS FedEx Canada Post Courier Other Drop Off Pick Up" at bounding box center [851, 450] width 218 height 25
drag, startPoint x: 635, startPoint y: 409, endPoint x: 666, endPoint y: 413, distance: 31.1
click at [635, 471] on td "Tracking Number" at bounding box center [607, 492] width 243 height 42
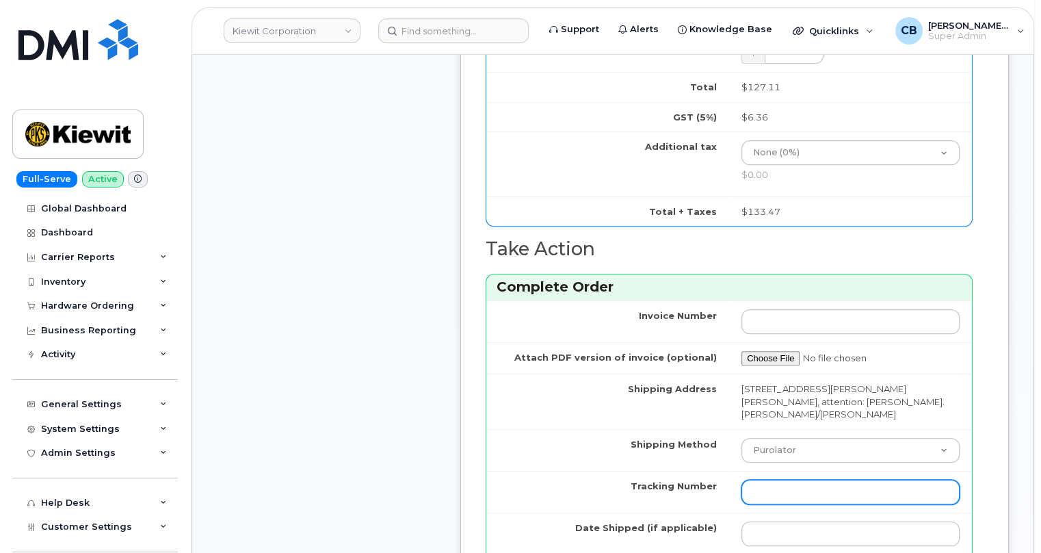
click at [764, 480] on input "Tracking Number" at bounding box center [851, 492] width 218 height 25
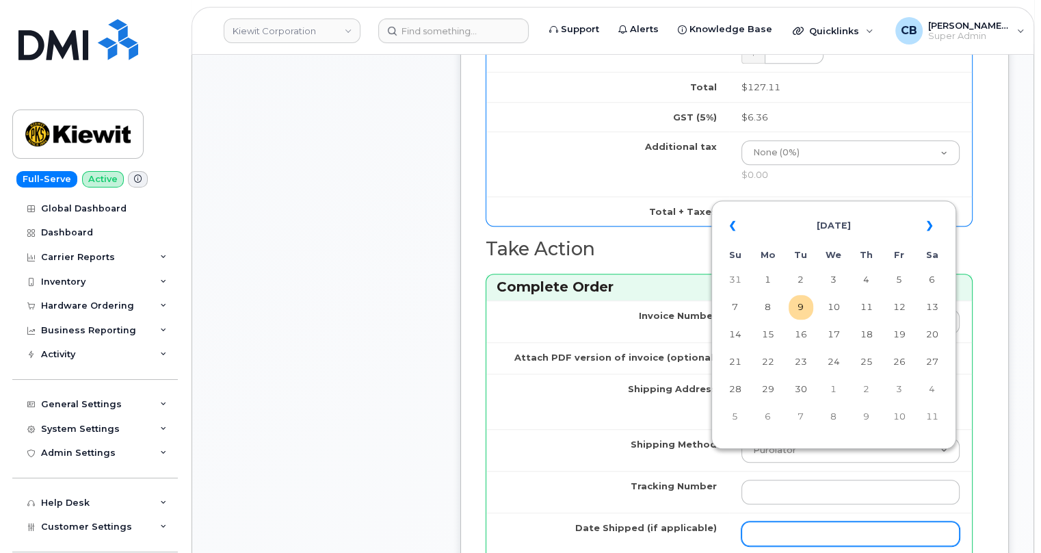
click at [814, 521] on input "Date Shipped (if applicable)" at bounding box center [851, 533] width 218 height 25
click at [586, 429] on td "Shipping Method" at bounding box center [607, 450] width 243 height 42
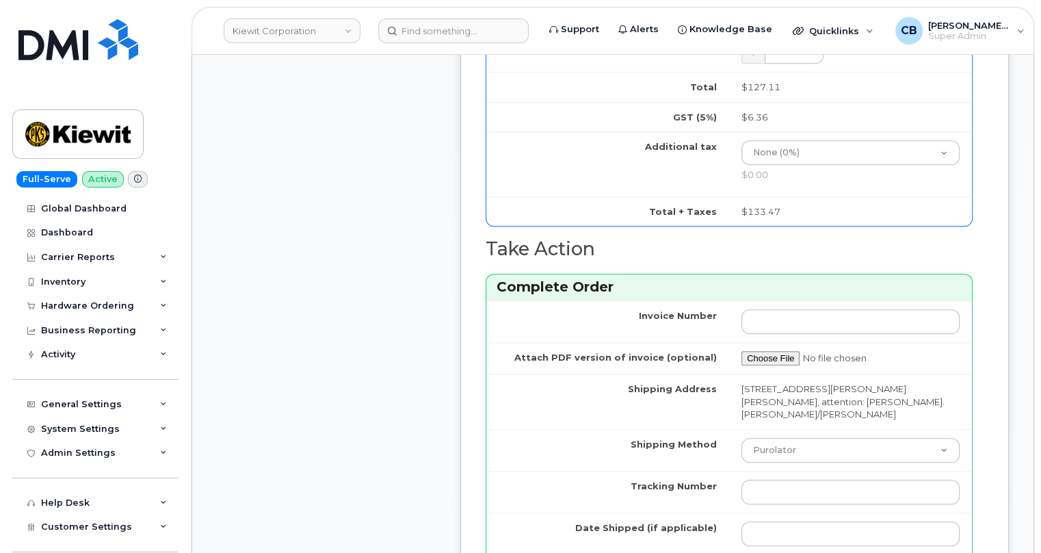
scroll to position [1368, 0]
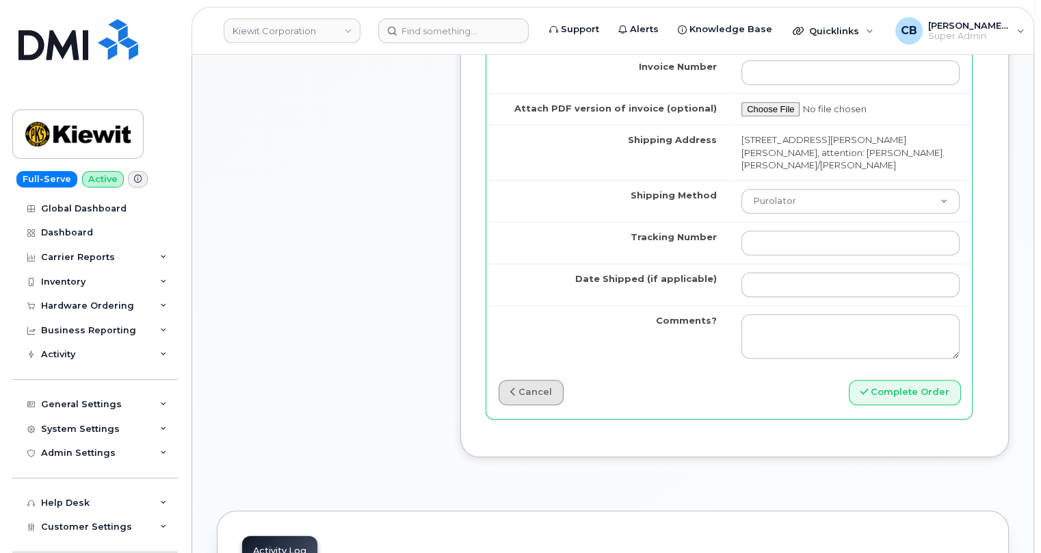
click at [512, 380] on link "cancel" at bounding box center [531, 392] width 65 height 25
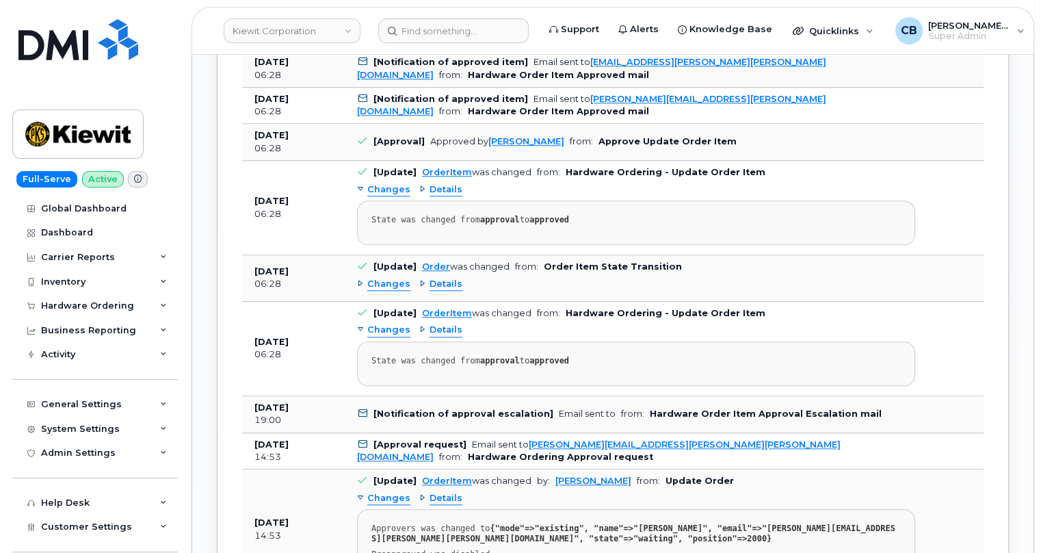
scroll to position [1319, 0]
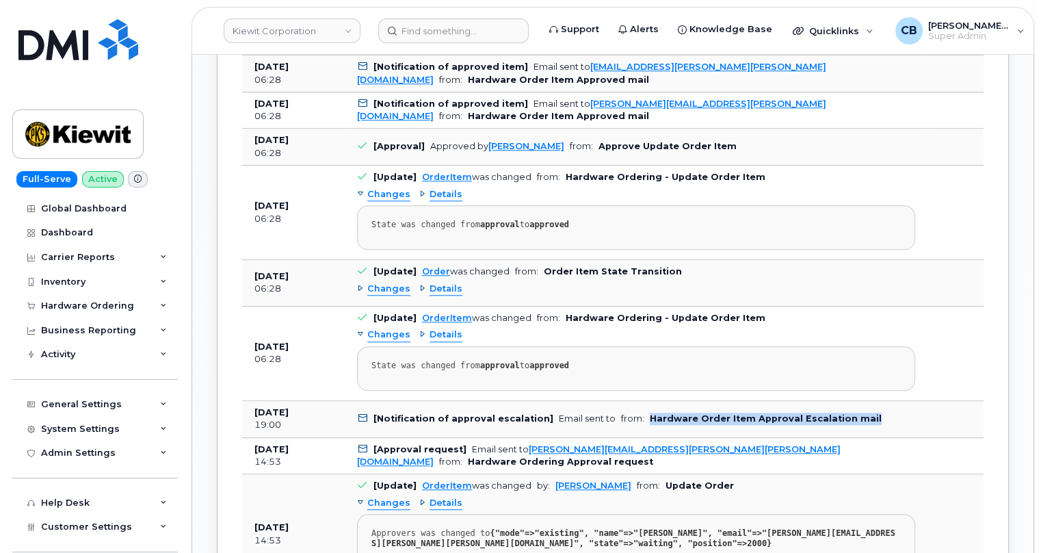
drag, startPoint x: 862, startPoint y: 310, endPoint x: 568, endPoint y: 307, distance: 294.2
click at [586, 401] on td "[Notification of approval escalation] Email sent to from: Hardware Order Item A…" at bounding box center [636, 419] width 583 height 37
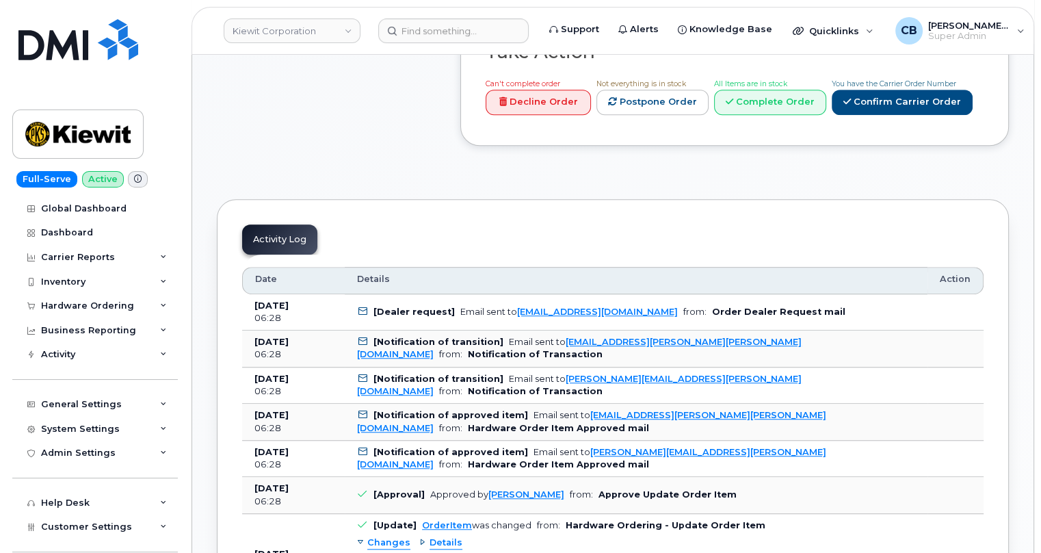
scroll to position [945, 0]
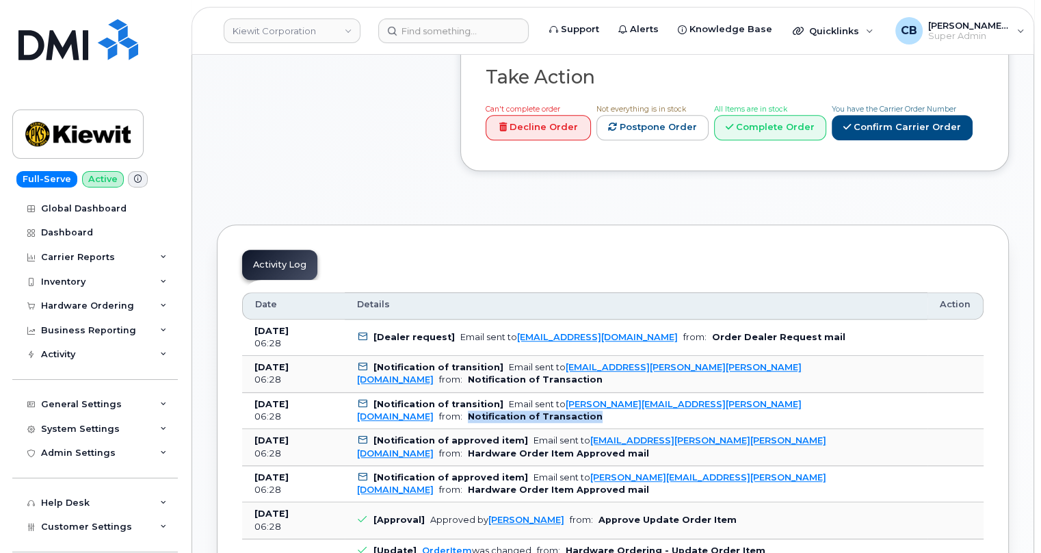
drag, startPoint x: 831, startPoint y: 311, endPoint x: 700, endPoint y: 309, distance: 131.4
click at [700, 393] on td "[Notification of transition] Email sent to [PERSON_NAME][EMAIL_ADDRESS][PERSON_…" at bounding box center [636, 411] width 583 height 37
drag, startPoint x: 818, startPoint y: 235, endPoint x: 670, endPoint y: 238, distance: 148.5
click at [670, 320] on td "[Dealer request] Email sent to [EMAIL_ADDRESS][DOMAIN_NAME] from: Order Dealer …" at bounding box center [636, 338] width 583 height 37
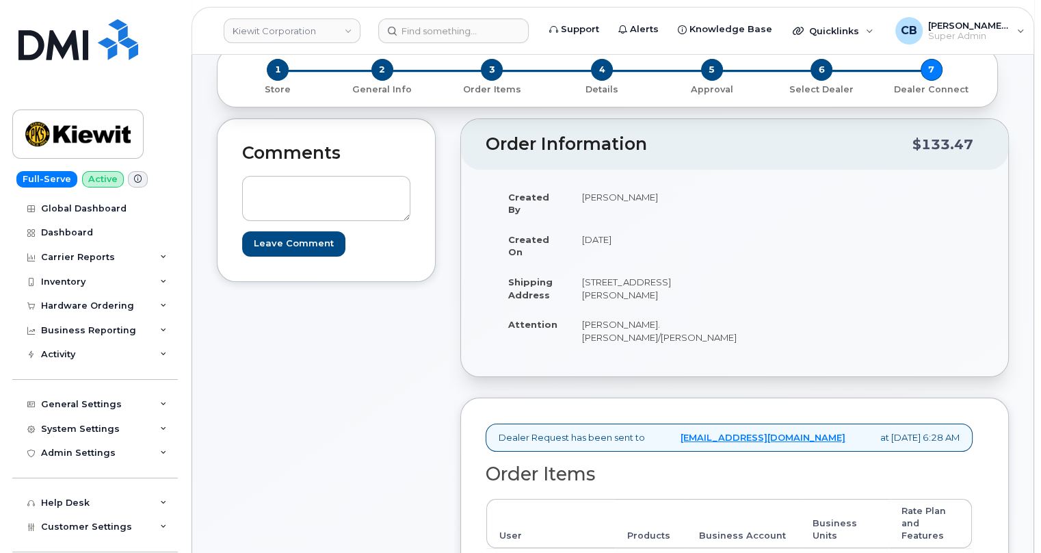
scroll to position [0, 0]
